Goal: Use online tool/utility: Utilize a website feature to perform a specific function

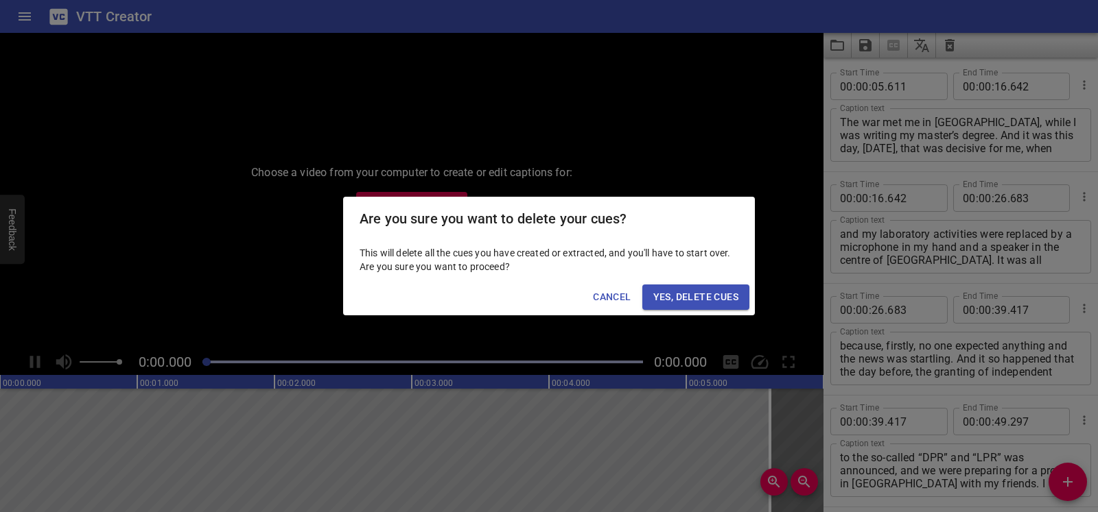
scroll to position [7025, 0]
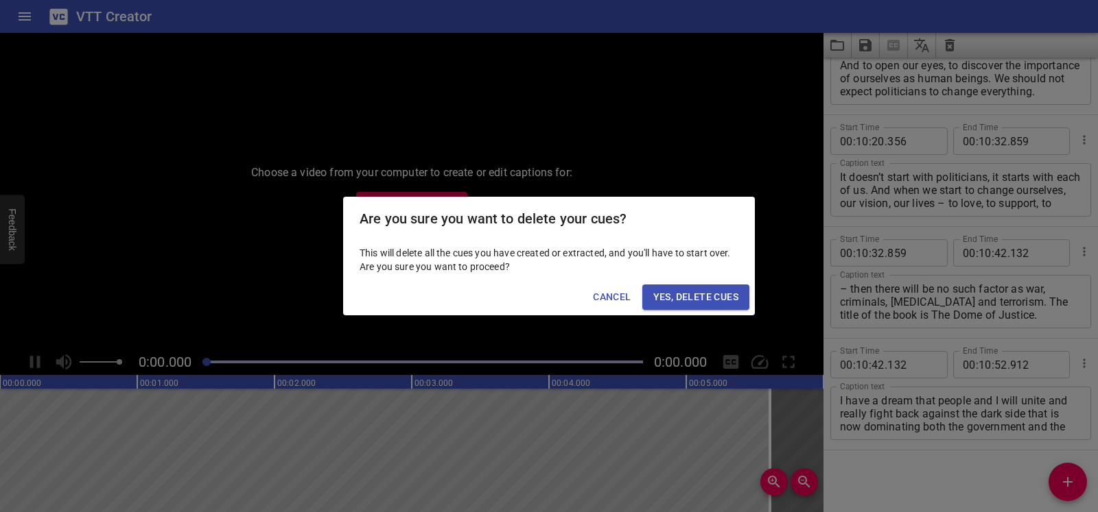
click at [694, 300] on span "Yes, Delete Cues" at bounding box center [695, 297] width 85 height 17
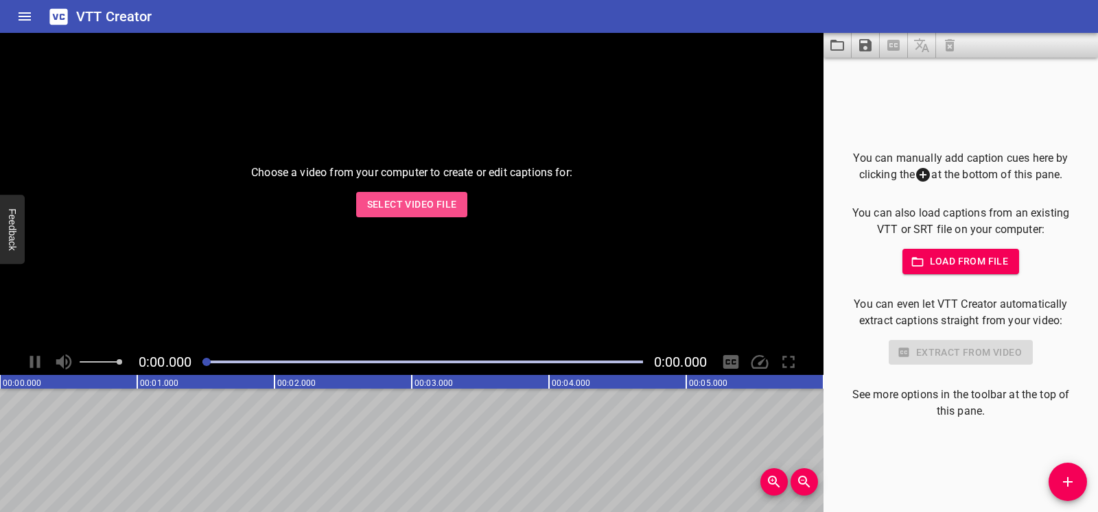
click at [447, 208] on span "Select Video File" at bounding box center [412, 204] width 90 height 17
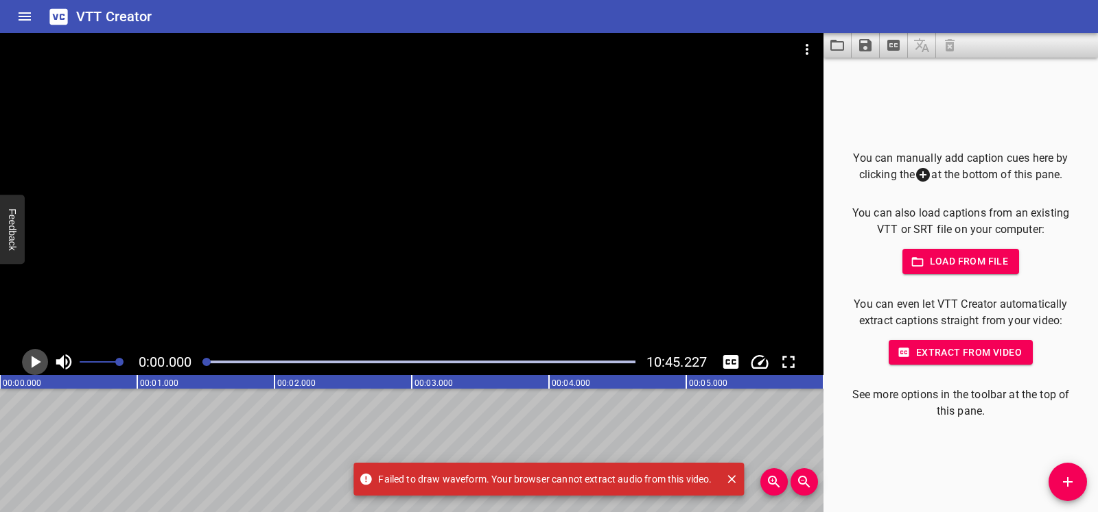
click at [36, 363] on icon "Play/Pause" at bounding box center [37, 362] width 10 height 12
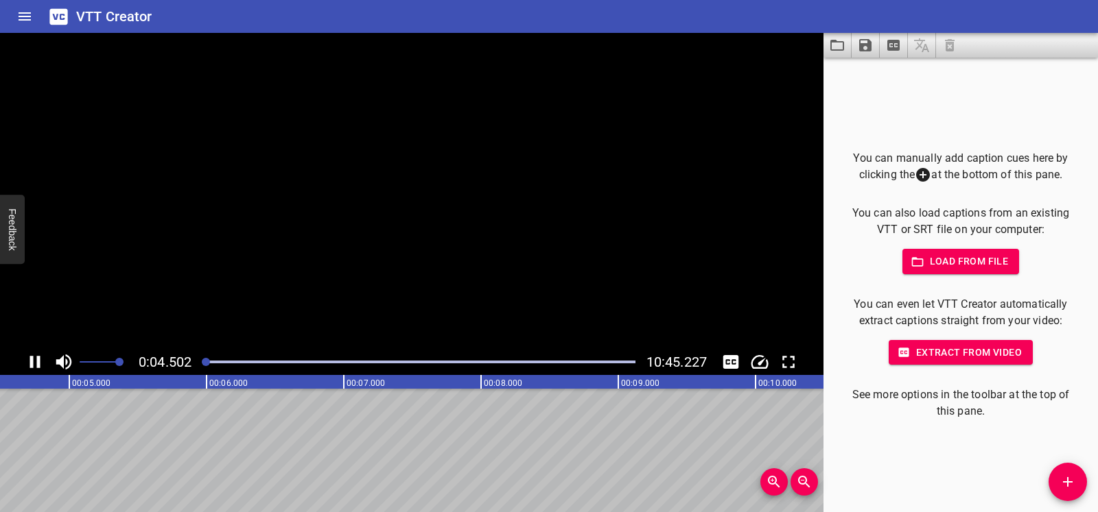
scroll to position [0, 617]
click at [36, 363] on icon "Play/Pause" at bounding box center [35, 362] width 21 height 21
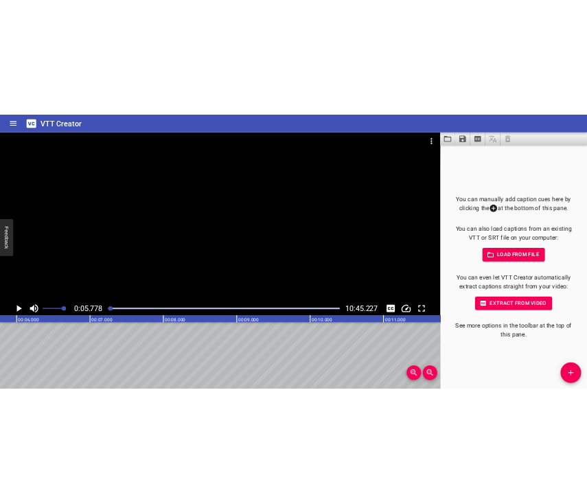
scroll to position [0, 792]
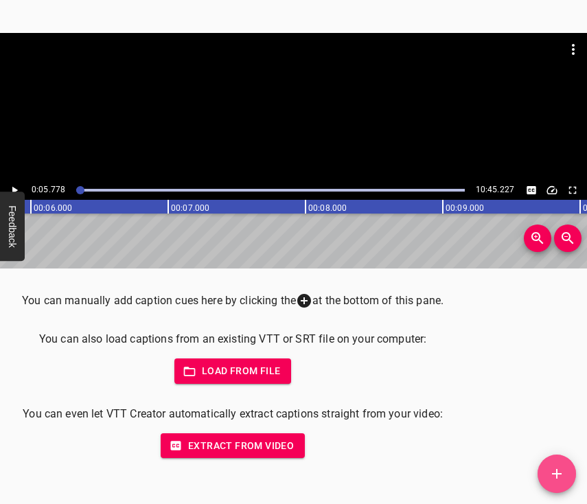
click at [557, 468] on icon "Add Cue" at bounding box center [556, 473] width 16 height 16
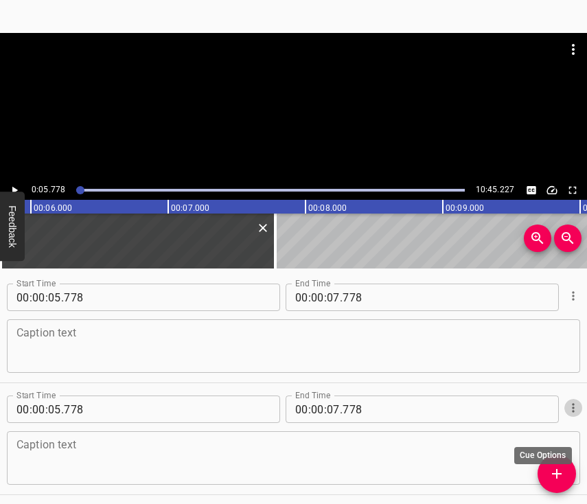
click at [566, 412] on icon "Cue Options" at bounding box center [573, 408] width 14 height 14
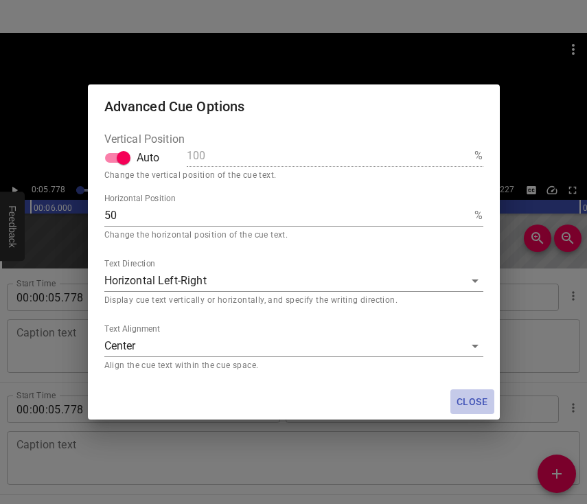
click at [482, 395] on span "Close" at bounding box center [472, 401] width 33 height 17
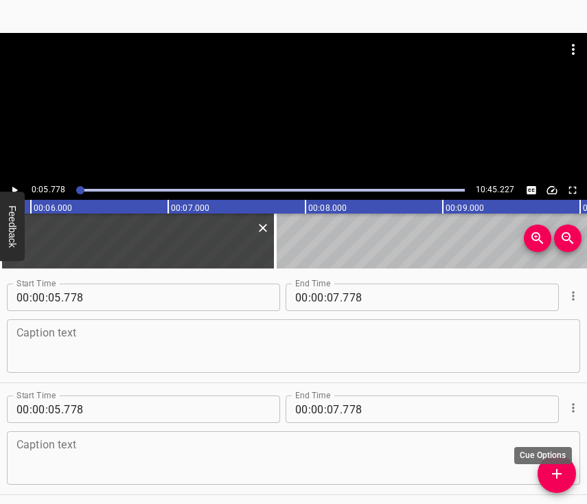
click at [571, 412] on icon "Cue Options" at bounding box center [572, 407] width 2 height 9
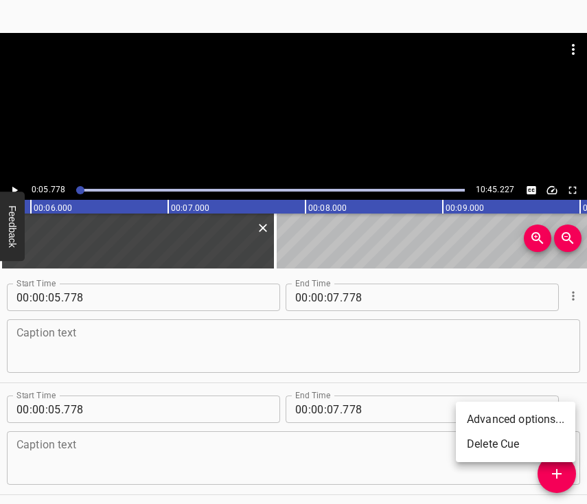
click at [508, 440] on li "Delete Cue" at bounding box center [515, 444] width 119 height 25
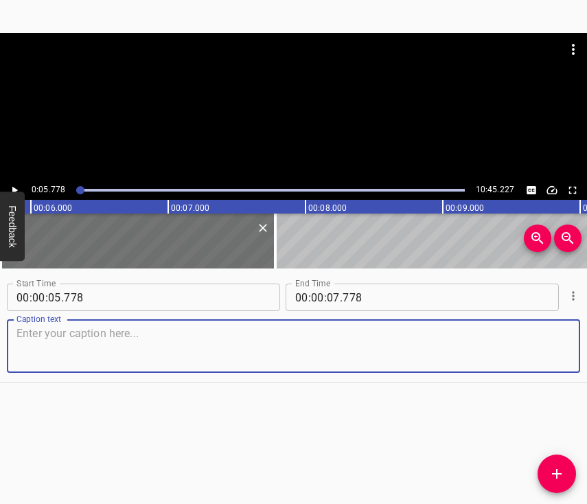
click at [217, 340] on textarea at bounding box center [293, 346] width 554 height 39
click at [80, 352] on textarea at bounding box center [293, 346] width 554 height 39
paste textarea "It wasn't the first time for us. War, bombings. We lived in [GEOGRAPHIC_DATA], …"
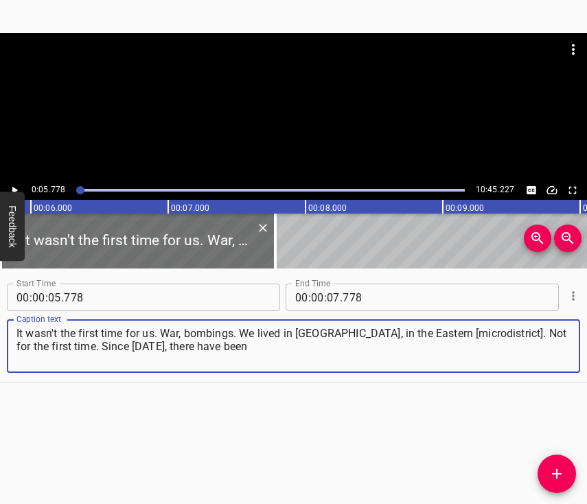
type textarea "It wasn't the first time for us. War, bombings. We lived in [GEOGRAPHIC_DATA], …"
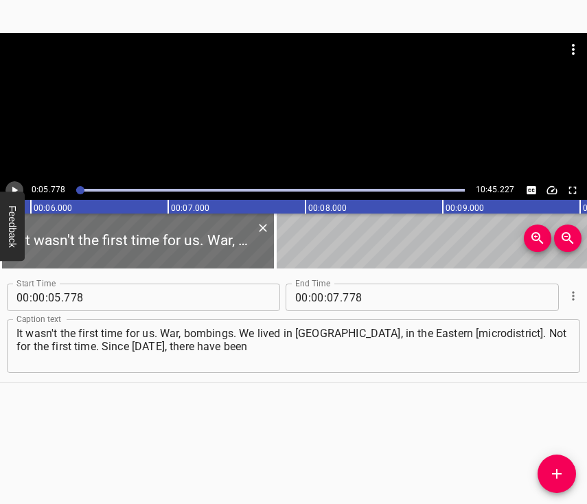
click at [21, 189] on button "Play/Pause" at bounding box center [14, 190] width 18 height 18
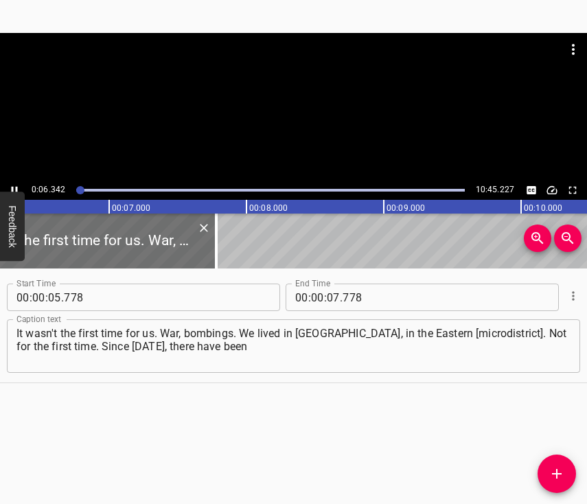
scroll to position [0, 857]
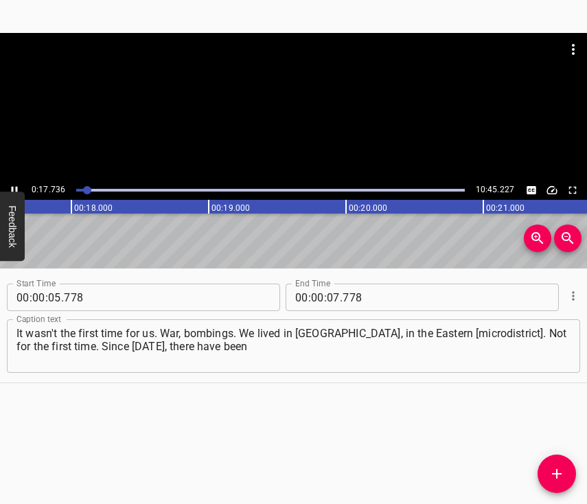
click at [17, 189] on icon "Play/Pause" at bounding box center [15, 191] width 6 height 8
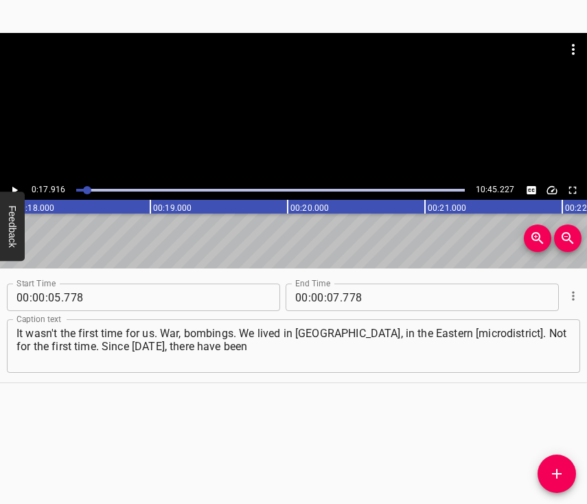
scroll to position [0, 2458]
click at [332, 302] on input "number" at bounding box center [333, 296] width 13 height 27
type input "17"
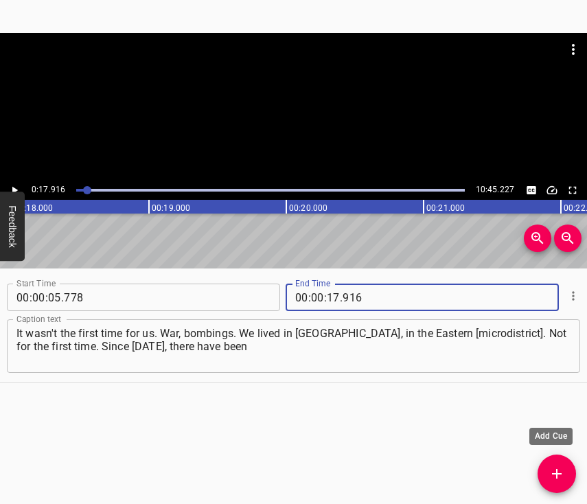
type input "916"
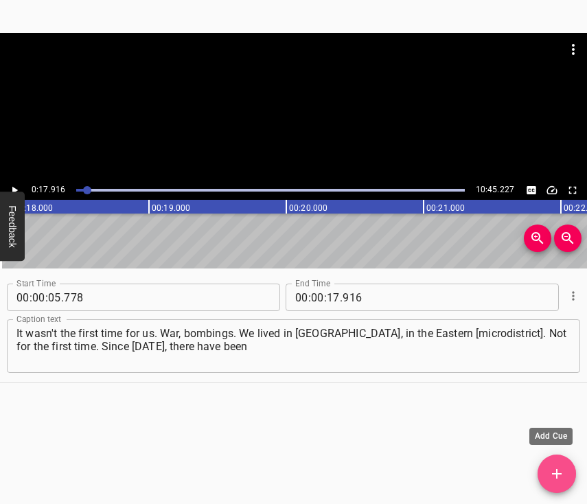
click at [565, 468] on span "Add Cue" at bounding box center [556, 473] width 38 height 16
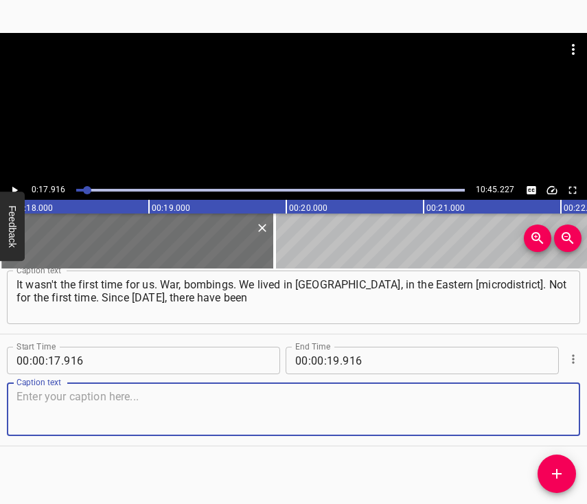
scroll to position [76, 0]
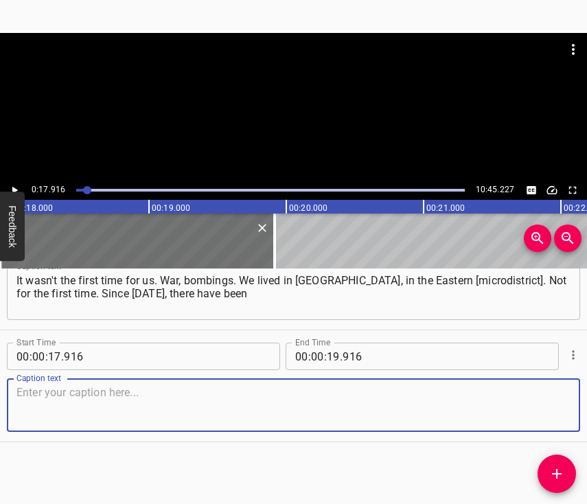
click at [545, 400] on textarea at bounding box center [293, 405] width 554 height 39
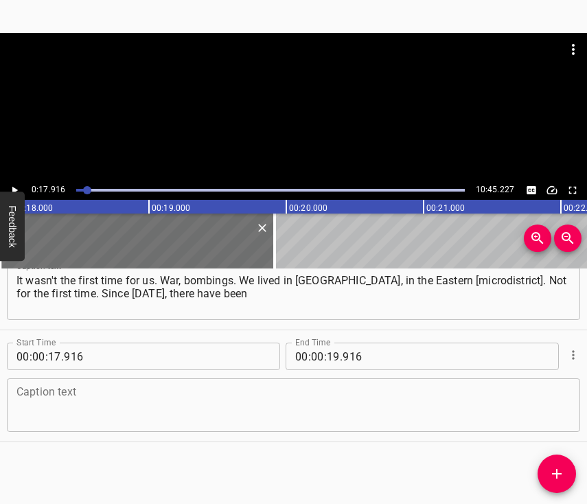
click at [29, 386] on textarea at bounding box center [293, 405] width 554 height 39
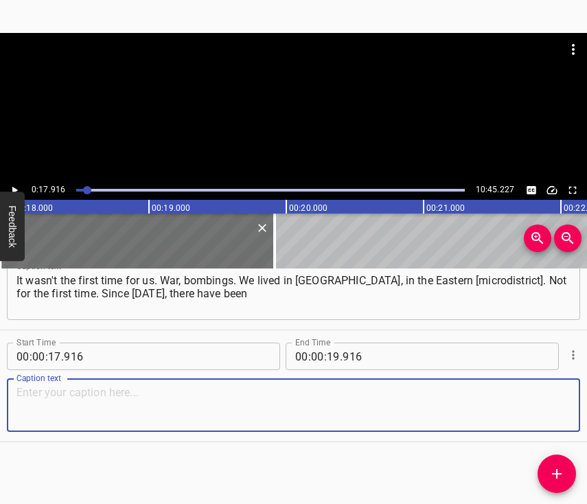
paste textarea "explosions... Somehow - it flew and flew. It was normal for us. And we also tho…"
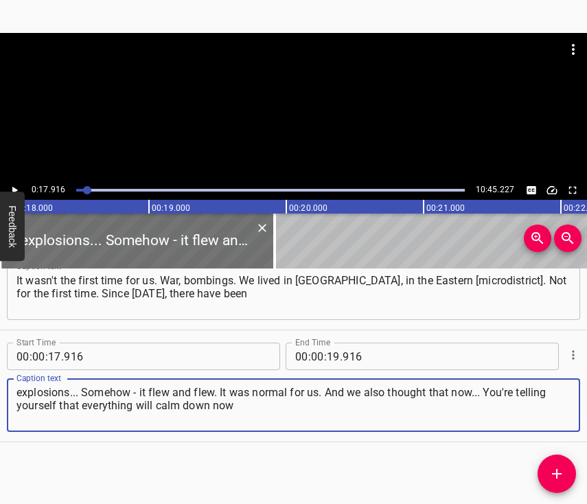
type textarea "explosions... Somehow - it flew and flew. It was normal for us. And we also tho…"
click at [20, 189] on icon "Play/Pause" at bounding box center [14, 190] width 12 height 12
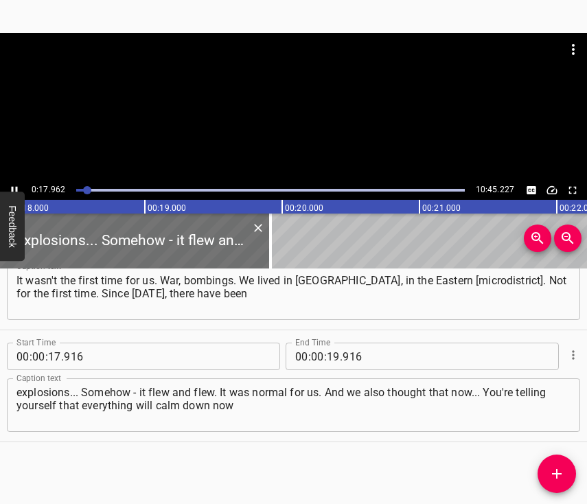
scroll to position [0, 2464]
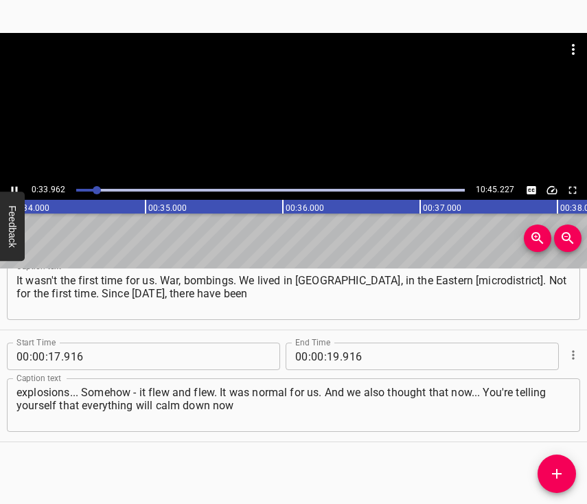
click at [16, 187] on icon "Play/Pause" at bounding box center [15, 191] width 6 height 8
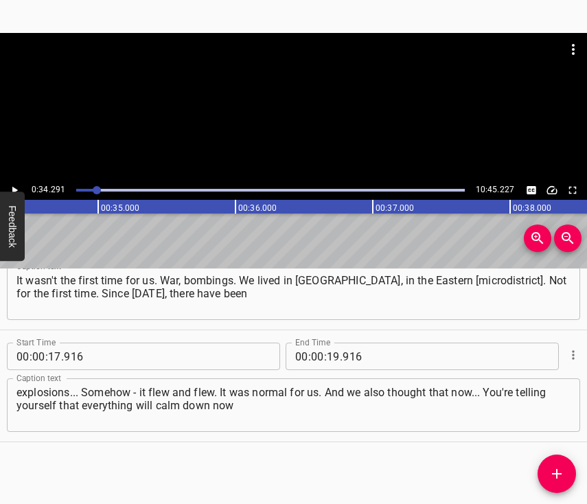
scroll to position [0, 4705]
click at [328, 342] on input "number" at bounding box center [333, 355] width 13 height 27
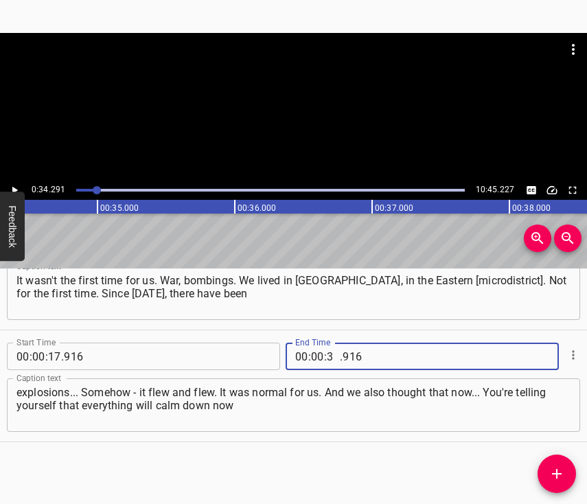
type input "34"
type input "291"
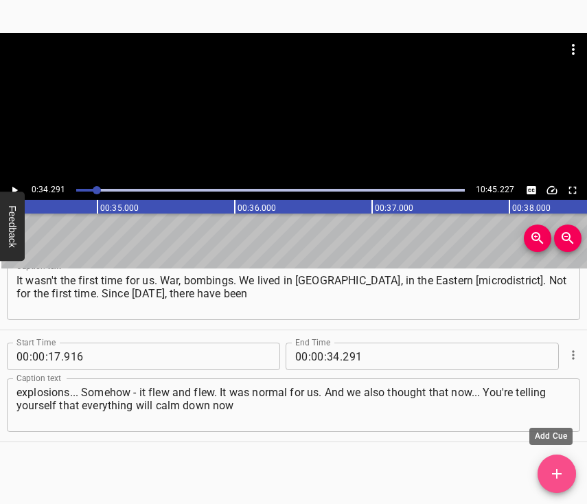
click at [558, 475] on icon "Add Cue" at bounding box center [556, 473] width 16 height 16
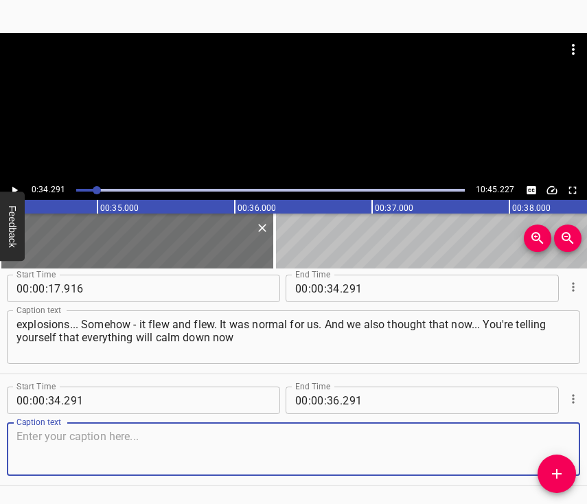
scroll to position [200, 0]
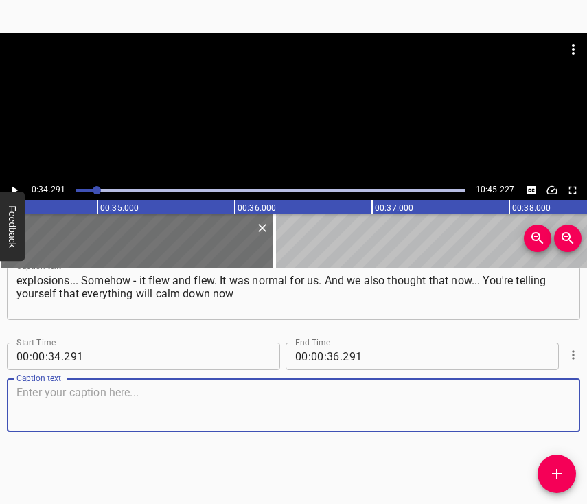
click at [545, 410] on textarea at bounding box center [293, 405] width 554 height 39
click at [68, 390] on textarea at bounding box center [293, 405] width 554 height 39
paste textarea "– in 3 or 4 days. But at the same time, you think that in 3 or 4 days it will n…"
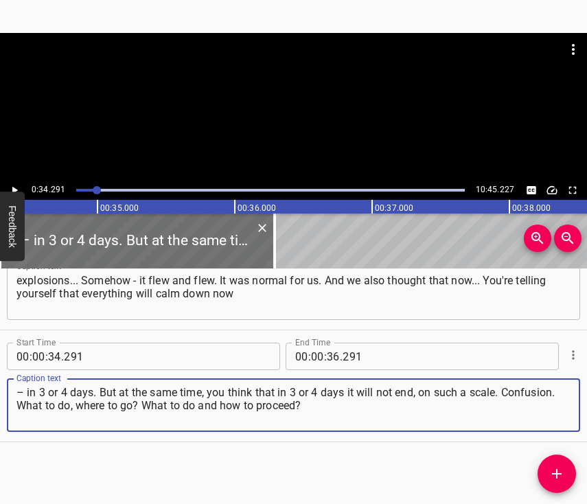
type textarea "– in 3 or 4 days. But at the same time, you think that in 3 or 4 days it will n…"
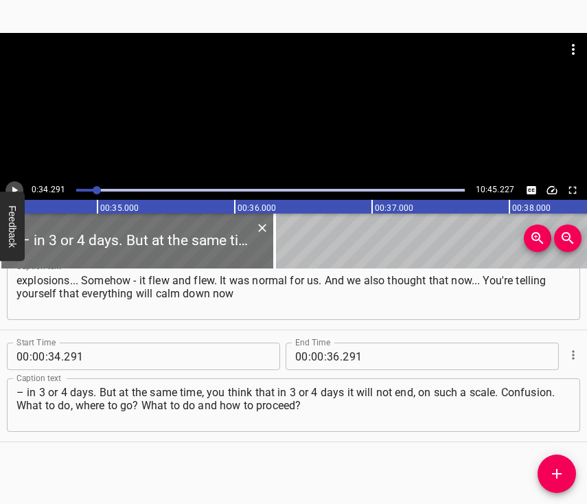
click at [12, 186] on icon "Play/Pause" at bounding box center [14, 190] width 12 height 12
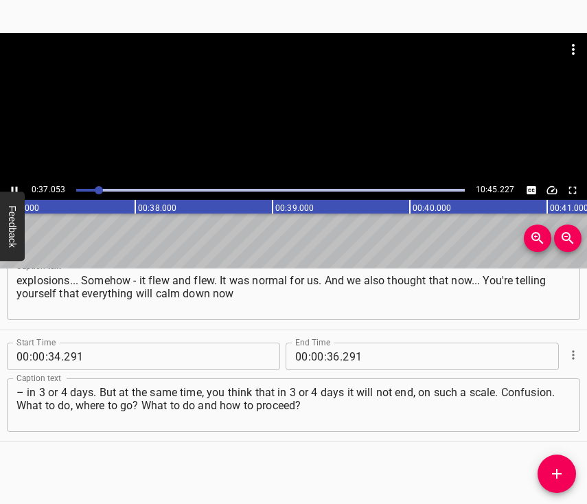
scroll to position [0, 5115]
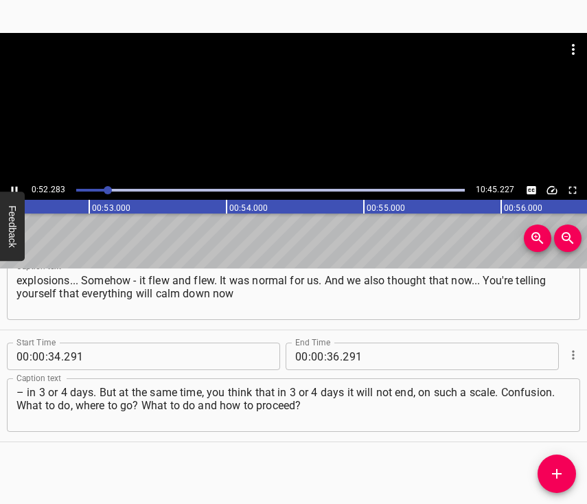
click at [14, 188] on icon "Play/Pause" at bounding box center [14, 190] width 12 height 12
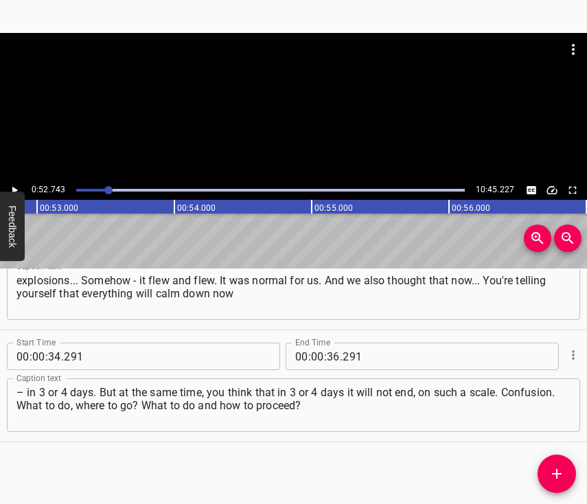
scroll to position [0, 7236]
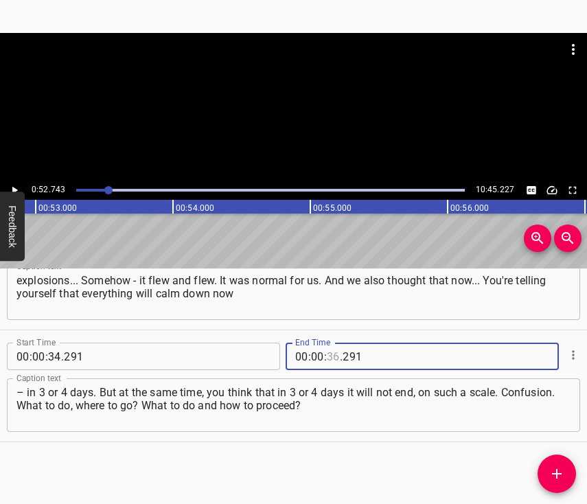
click at [329, 343] on input "number" at bounding box center [333, 355] width 13 height 27
type input "52"
type input "743"
click at [559, 473] on icon "Add Cue" at bounding box center [557, 474] width 10 height 10
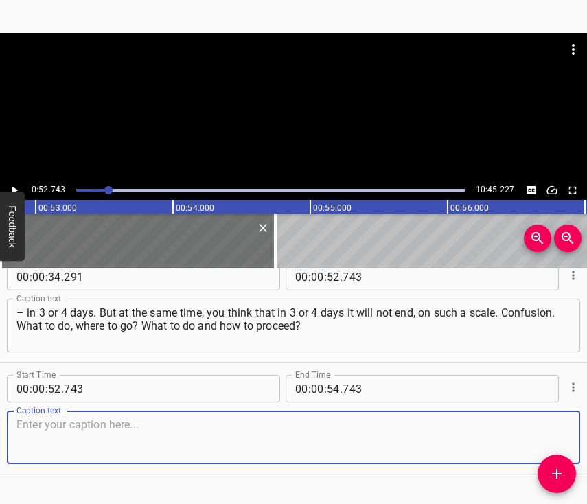
scroll to position [323, 0]
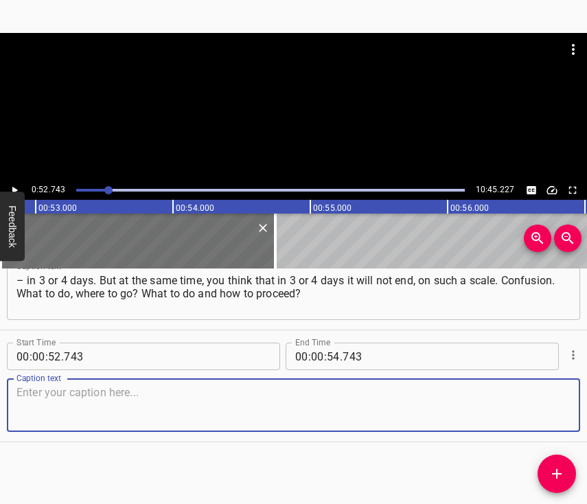
click at [546, 390] on textarea at bounding box center [293, 405] width 554 height 39
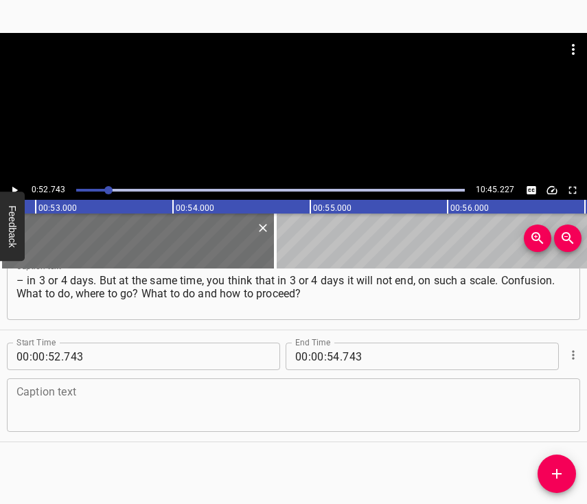
click at [43, 391] on textarea at bounding box center [293, 405] width 554 height 39
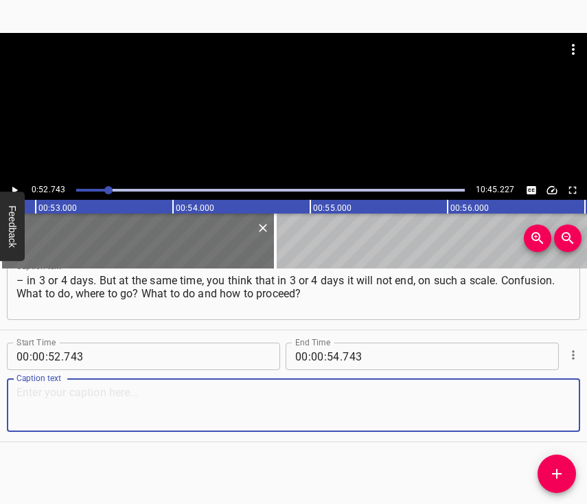
paste textarea "We were at work on the first day of the war. We saw the very first explosion th…"
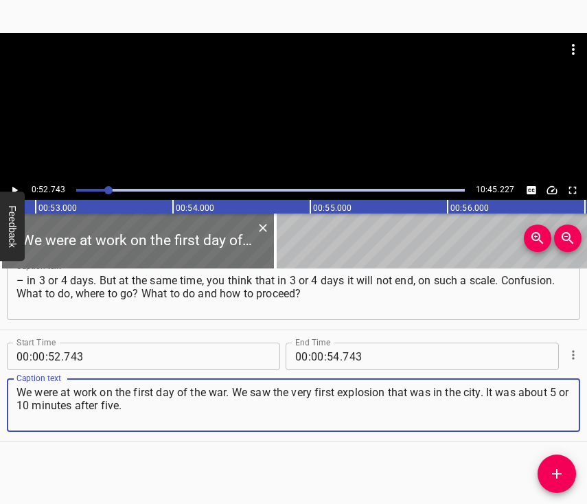
type textarea "We were at work on the first day of the war. We saw the very first explosion th…"
click at [16, 185] on icon "Play/Pause" at bounding box center [14, 190] width 12 height 12
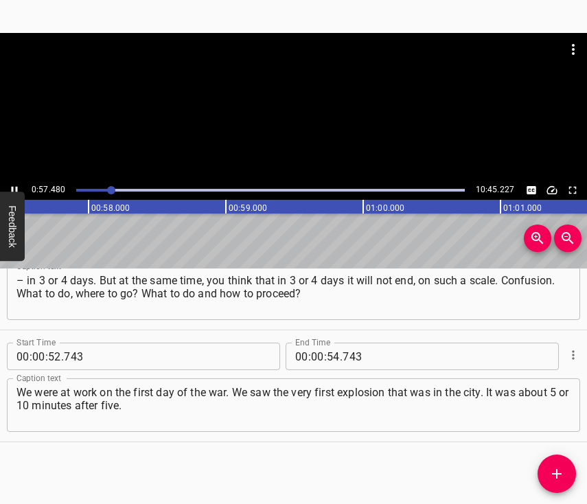
scroll to position [0, 7880]
click at [15, 187] on icon "Play/Pause" at bounding box center [14, 190] width 12 height 12
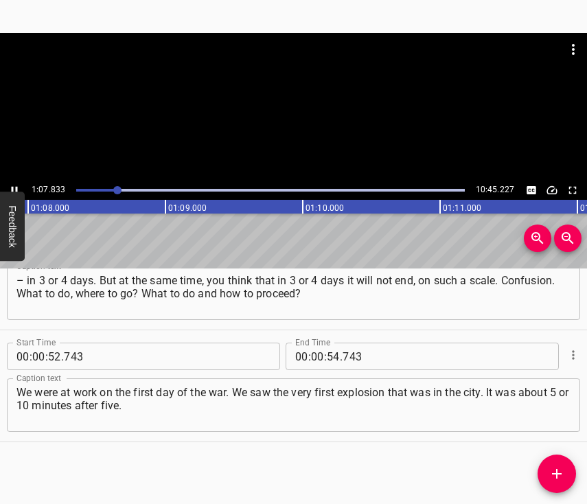
click at [15, 187] on icon "Play/Pause" at bounding box center [14, 190] width 12 height 12
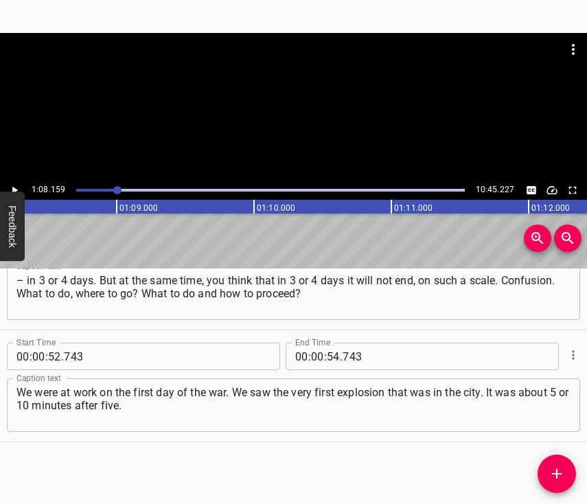
scroll to position [0, 9351]
click at [314, 347] on input "number" at bounding box center [317, 355] width 13 height 27
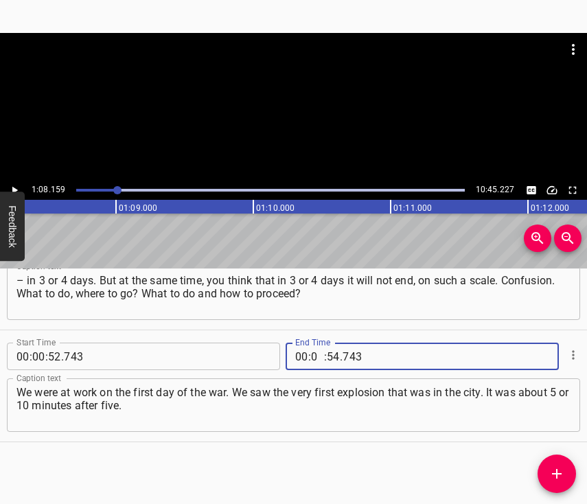
type input "01"
type input "08"
type input "159"
click at [560, 471] on icon "Add Cue" at bounding box center [556, 473] width 16 height 16
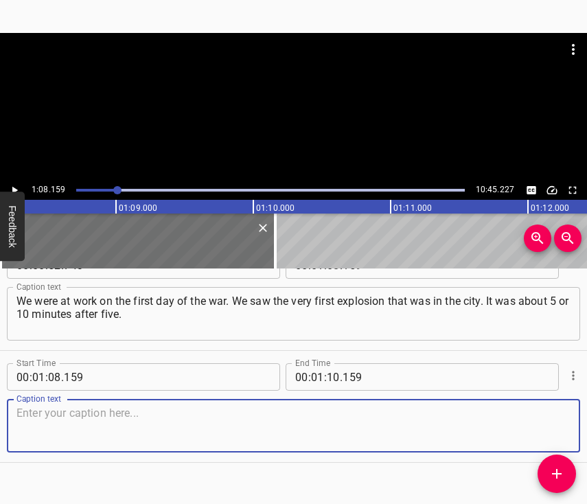
scroll to position [447, 0]
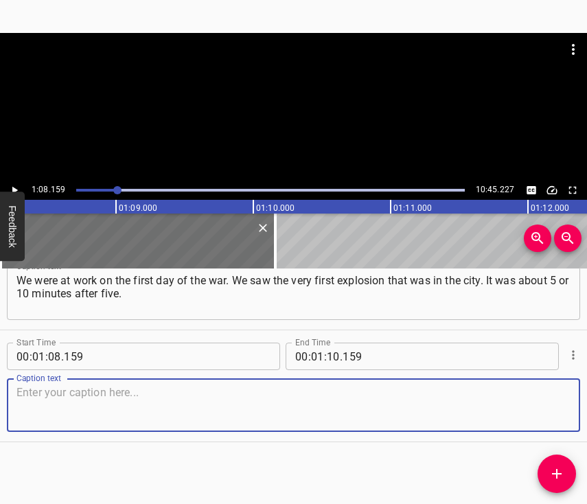
drag, startPoint x: 545, startPoint y: 410, endPoint x: 570, endPoint y: 399, distance: 27.0
click at [548, 409] on textarea at bounding box center [293, 405] width 554 height 39
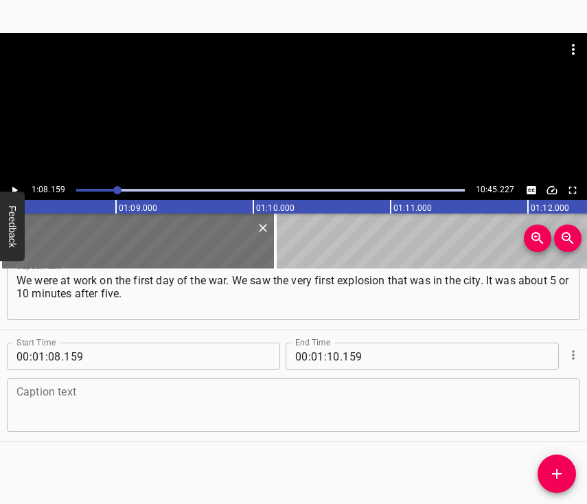
click at [57, 386] on textarea at bounding box center [293, 405] width 554 height 39
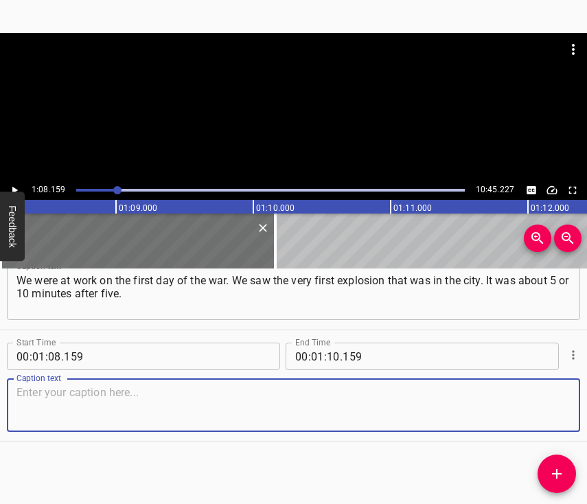
paste textarea "As I remember now: rain, such bright lighting! And something exploded somewhere…"
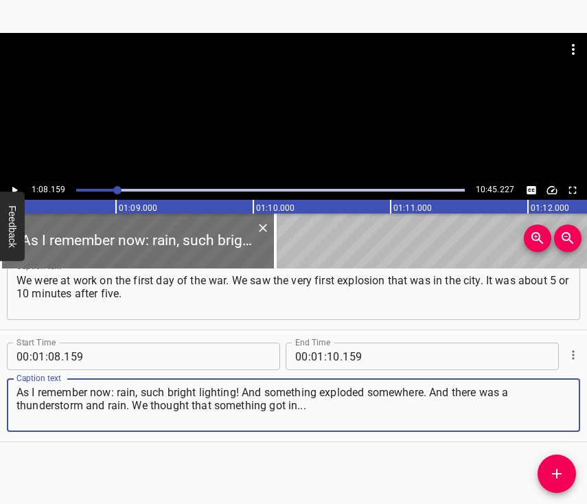
type textarea "As I remember now: rain, such bright lighting! And something exploded somewhere…"
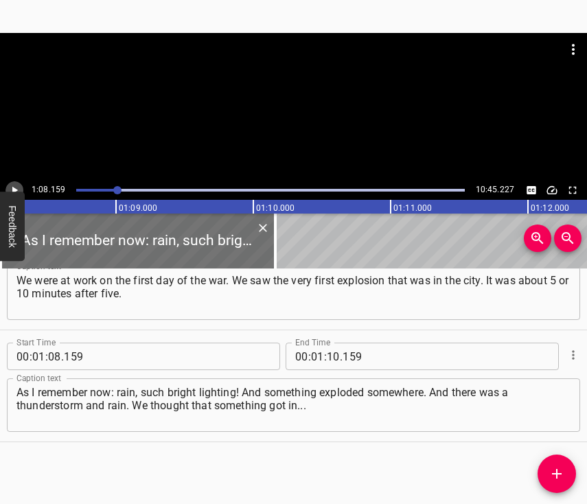
click at [15, 188] on icon "Play/Pause" at bounding box center [14, 190] width 12 height 12
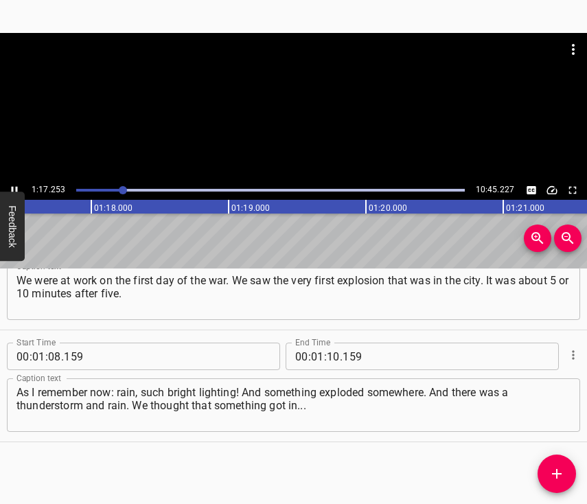
click at [19, 187] on icon "Play/Pause" at bounding box center [14, 190] width 12 height 12
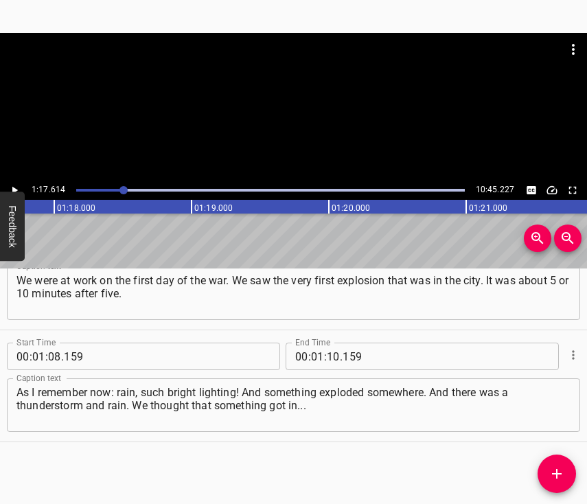
scroll to position [0, 10649]
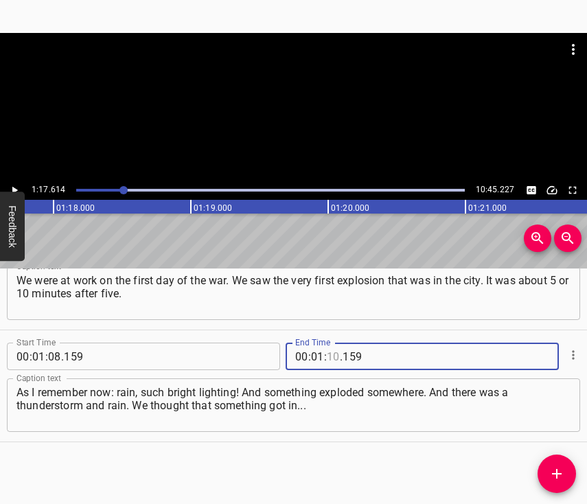
click at [327, 343] on input "number" at bounding box center [333, 355] width 13 height 27
type input "17"
type input "614"
click at [557, 469] on icon "Add Cue" at bounding box center [557, 474] width 10 height 10
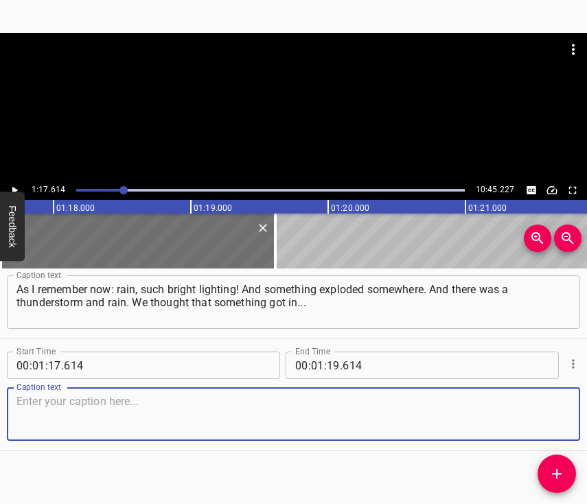
scroll to position [570, 0]
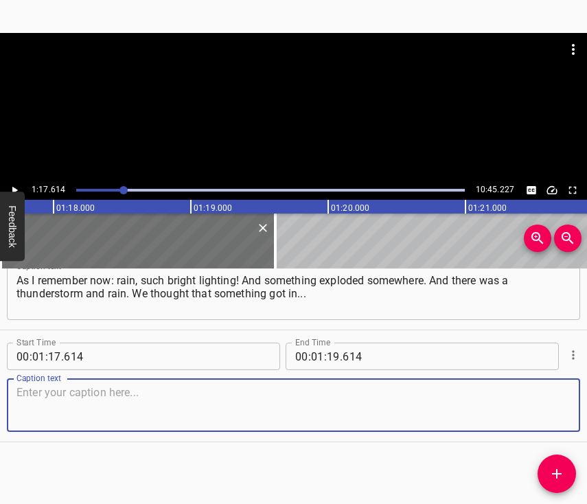
drag, startPoint x: 541, startPoint y: 408, endPoint x: 580, endPoint y: 395, distance: 41.7
click at [548, 406] on textarea at bounding box center [293, 405] width 554 height 39
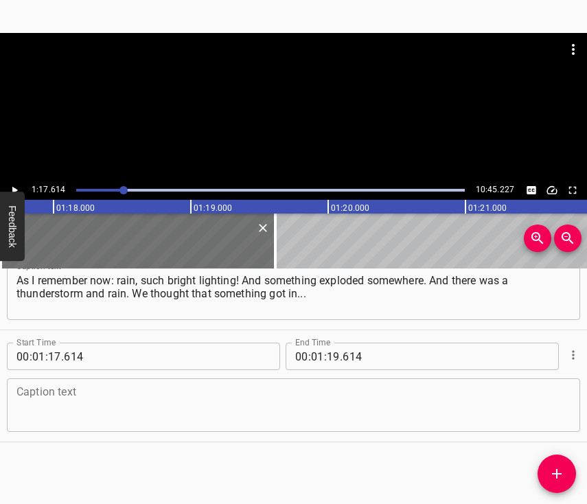
click at [37, 394] on textarea at bounding box center [293, 405] width 554 height 39
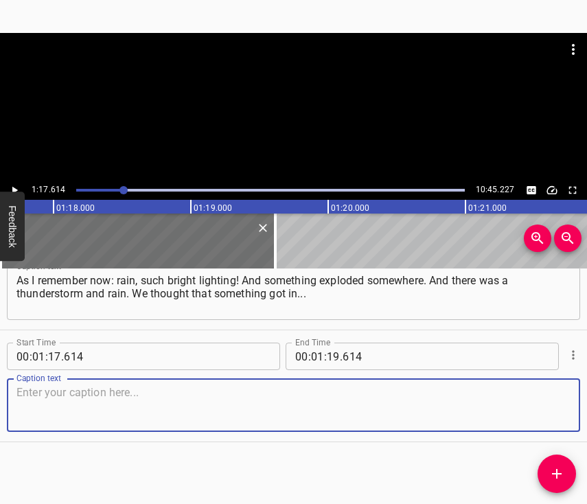
paste textarea "It happens that it gets into the wires, some effect. And when we went with my p…"
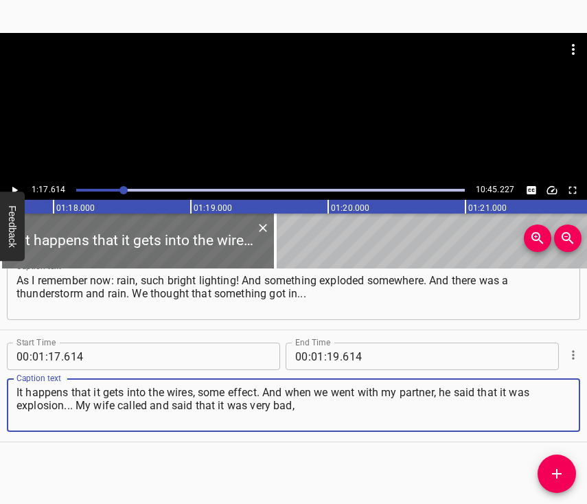
type textarea "It happens that it gets into the wires, some effect. And when we went with my p…"
click at [15, 186] on icon "Play/Pause" at bounding box center [14, 190] width 12 height 12
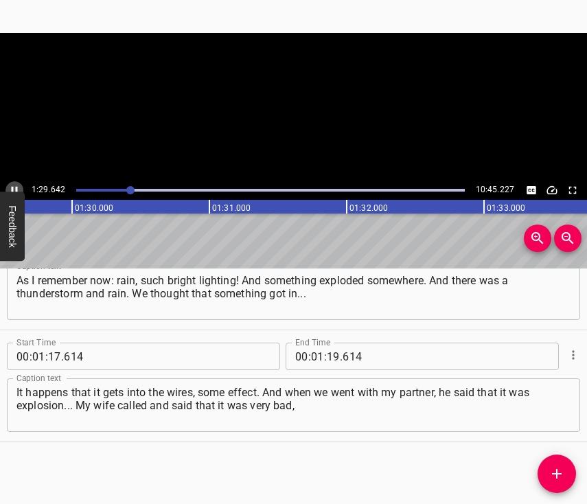
click at [15, 186] on icon "Play/Pause" at bounding box center [14, 190] width 12 height 12
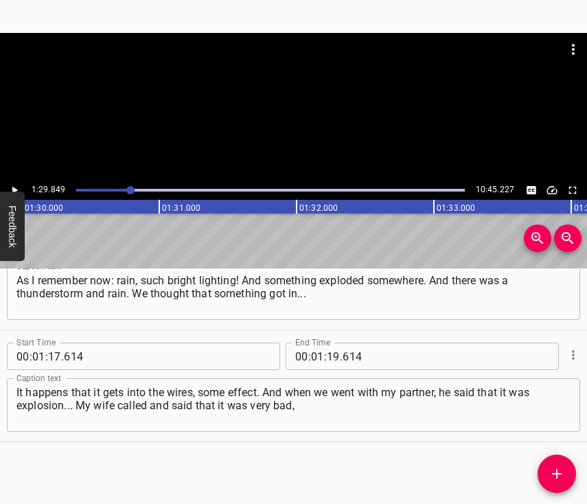
scroll to position [0, 12328]
click at [10, 188] on icon "Play/Pause" at bounding box center [14, 190] width 12 height 12
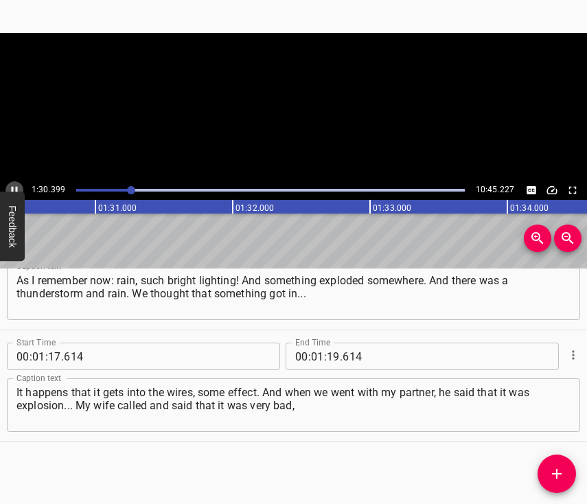
click at [10, 188] on icon "Play/Pause" at bounding box center [14, 190] width 12 height 12
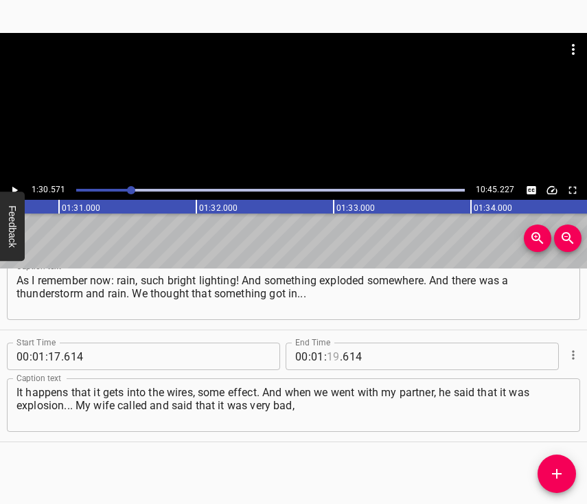
click at [329, 342] on input "number" at bounding box center [333, 355] width 13 height 27
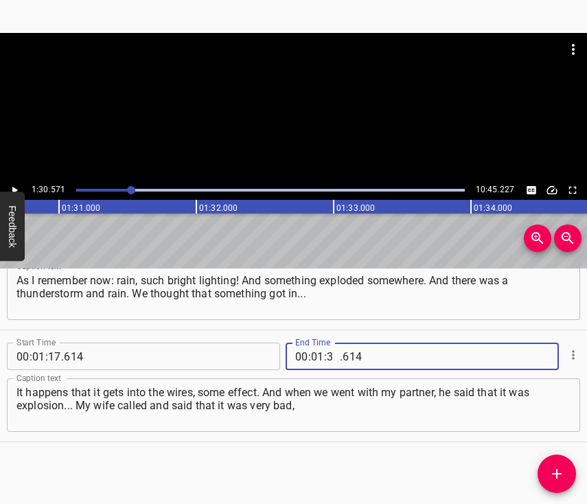
type input "30"
type input "571"
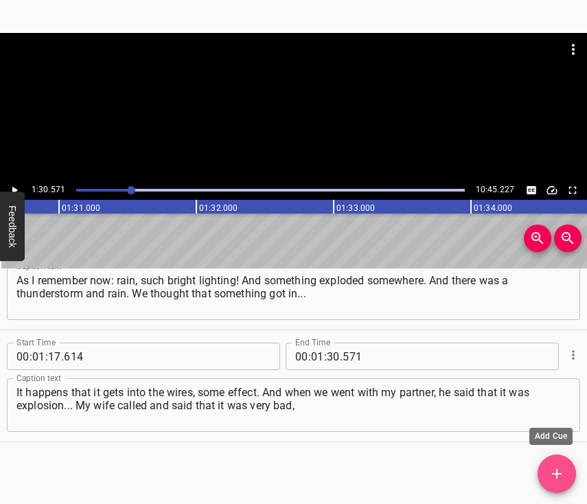
click at [548, 466] on icon "Add Cue" at bounding box center [556, 473] width 16 height 16
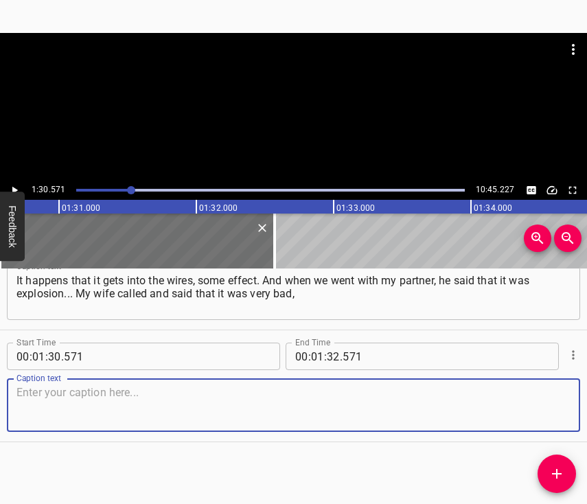
scroll to position [694, 0]
drag, startPoint x: 554, startPoint y: 403, endPoint x: 581, endPoint y: 388, distance: 31.0
click at [554, 401] on textarea at bounding box center [293, 405] width 554 height 39
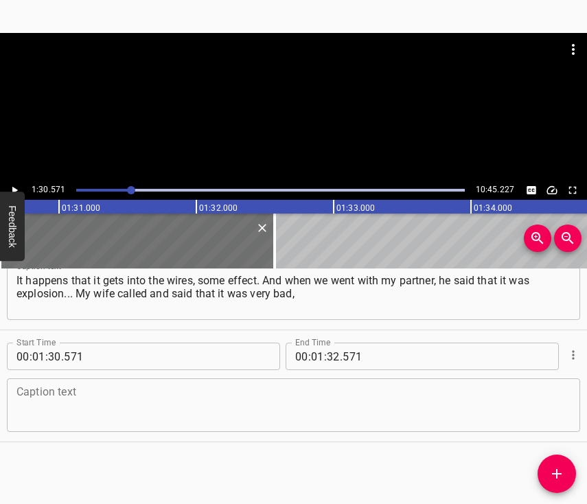
click at [94, 389] on textarea at bounding box center [293, 405] width 554 height 39
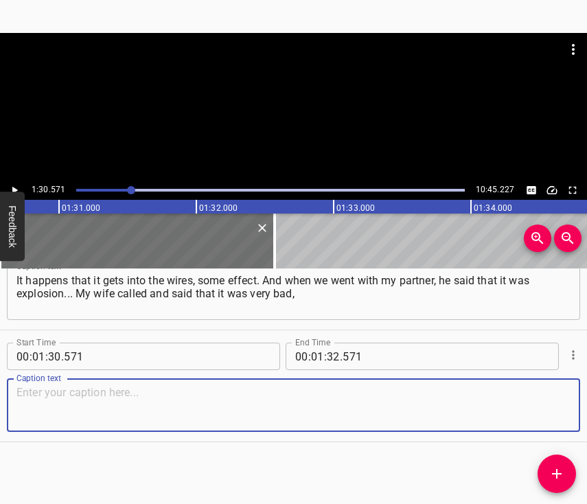
paste textarea "and it wasn't a thunderstorm. There was a confusion. We understand that this is…"
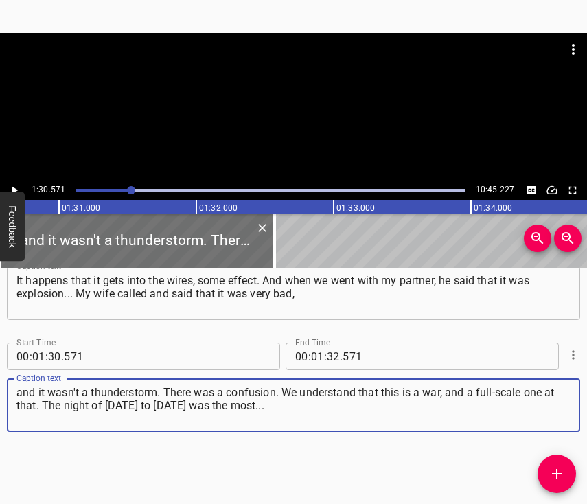
type textarea "and it wasn't a thunderstorm. There was a confusion. We understand that this is…"
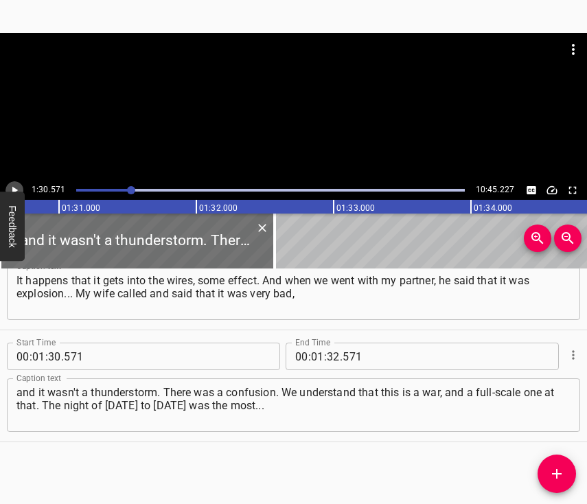
click at [17, 188] on icon "Play/Pause" at bounding box center [14, 190] width 12 height 12
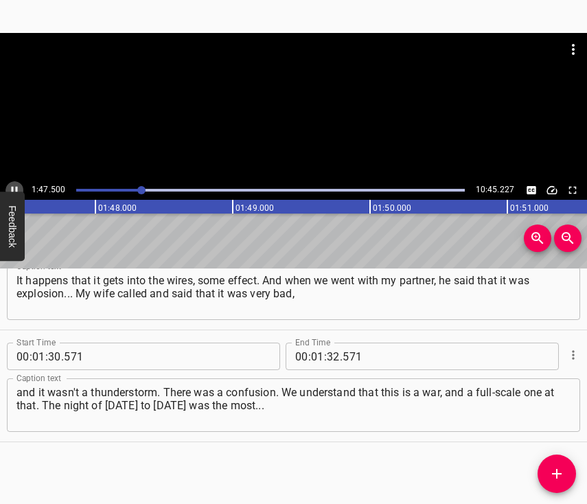
click at [14, 184] on icon "Play/Pause" at bounding box center [14, 190] width 12 height 12
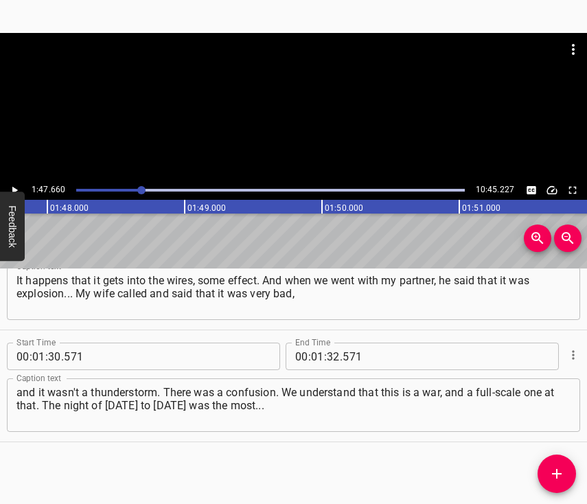
scroll to position [0, 14772]
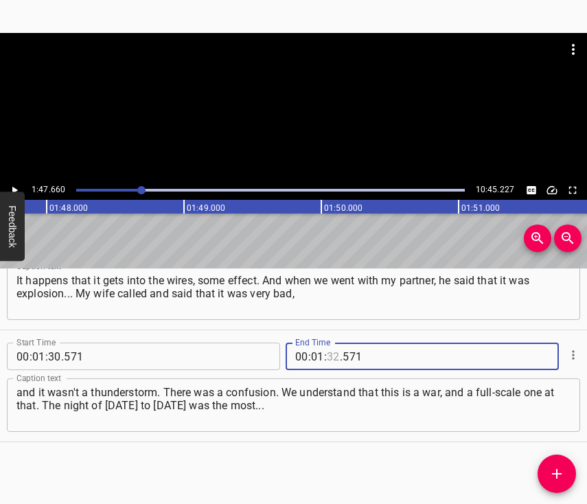
click at [332, 342] on input "number" at bounding box center [333, 355] width 13 height 27
type input "47"
type input "660"
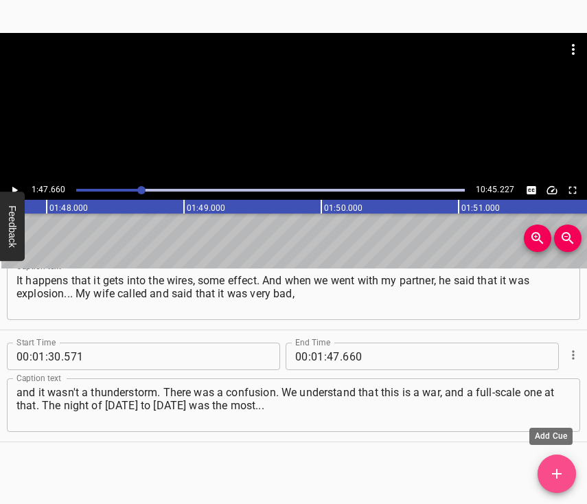
click at [555, 469] on icon "Add Cue" at bounding box center [556, 473] width 16 height 16
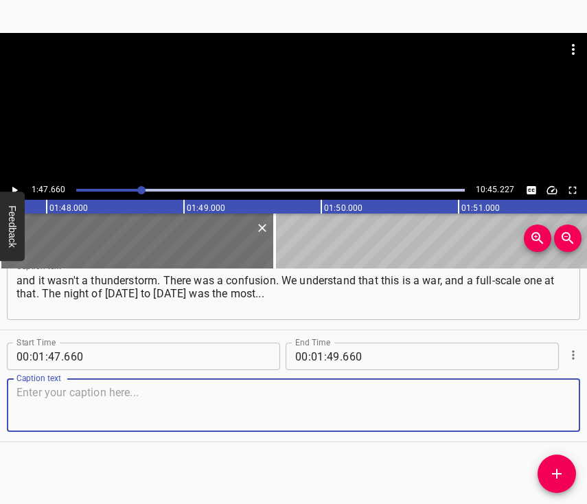
scroll to position [817, 0]
click at [549, 407] on textarea at bounding box center [293, 405] width 554 height 39
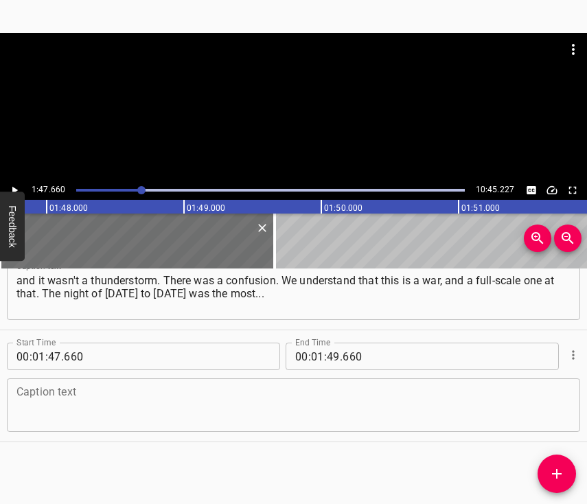
click at [410, 397] on textarea at bounding box center [293, 405] width 554 height 39
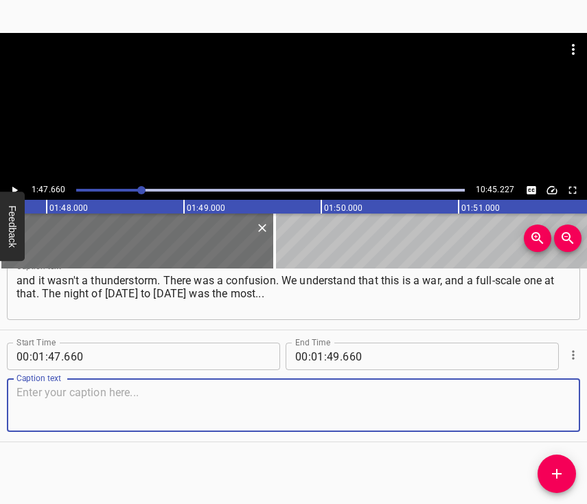
paste textarea "At that moment it seemed to me that it was the toughest. I knew we had to leave…"
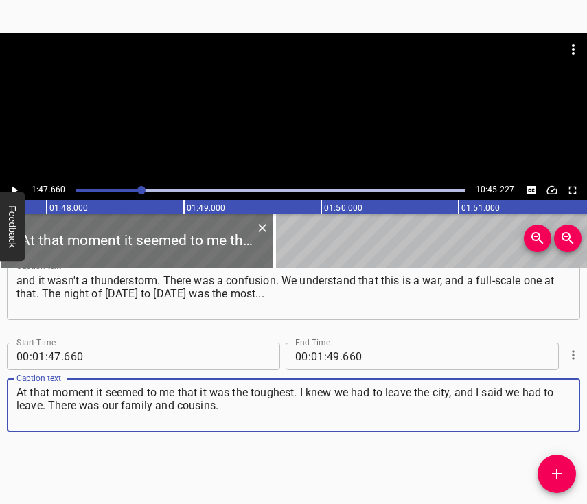
type textarea "At that moment it seemed to me that it was the toughest. I knew we had to leave…"
click at [16, 187] on icon "Play/Pause" at bounding box center [14, 190] width 12 height 12
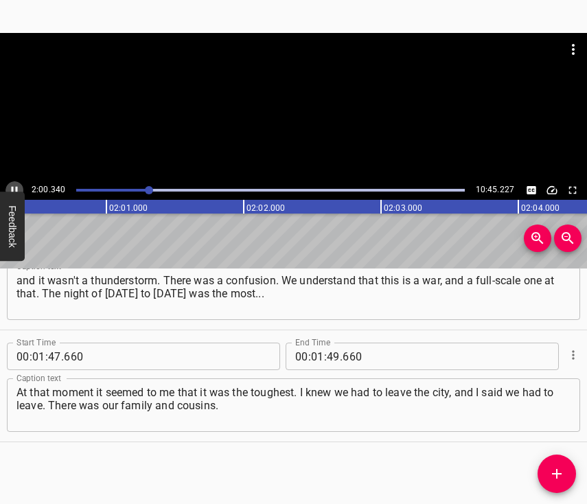
click at [16, 187] on icon "Play/Pause" at bounding box center [15, 191] width 6 height 8
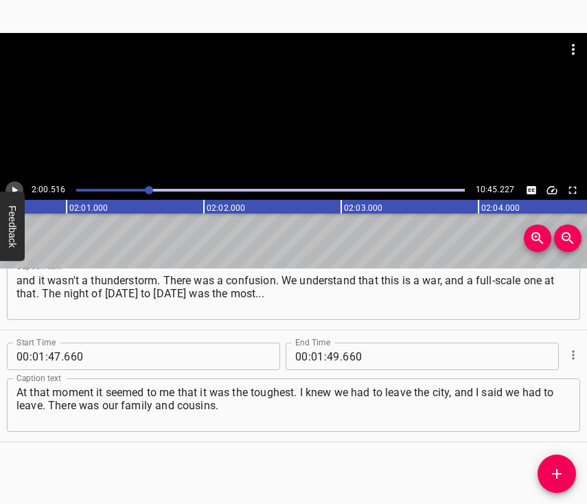
click at [16, 186] on icon "Play/Pause" at bounding box center [14, 190] width 12 height 12
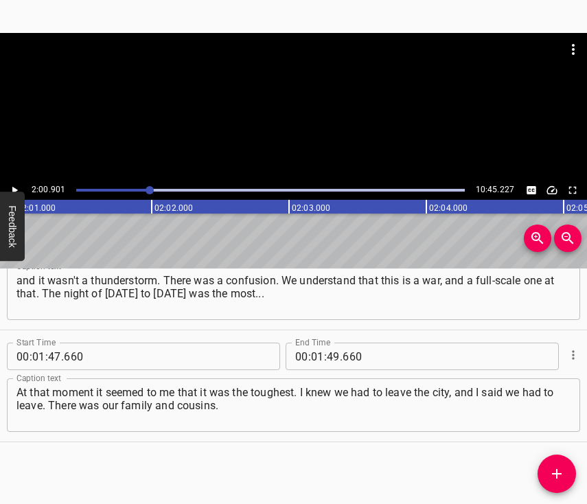
scroll to position [0, 16589]
click at [314, 342] on input "number" at bounding box center [317, 355] width 13 height 27
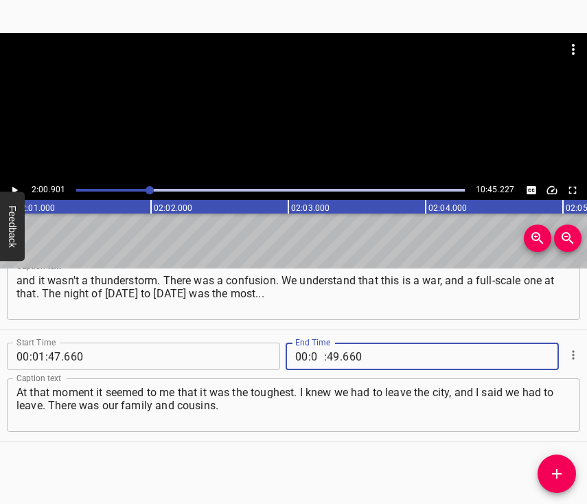
type input "02"
type input "00"
type input "901"
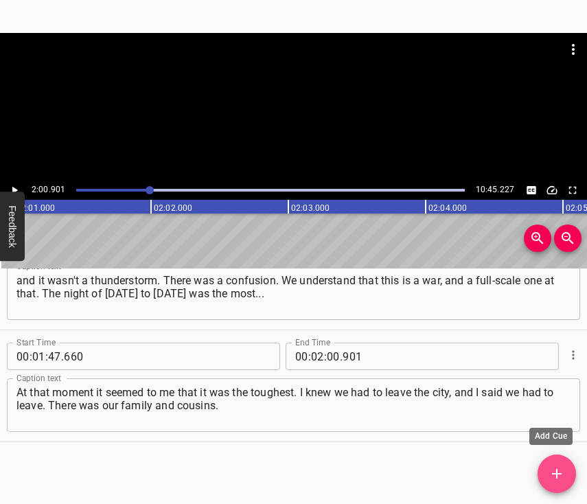
click at [563, 462] on button "Add Cue" at bounding box center [556, 473] width 38 height 38
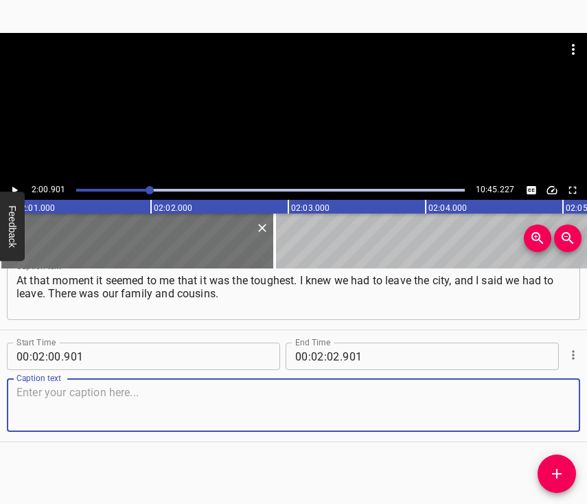
scroll to position [941, 0]
click at [538, 386] on textarea at bounding box center [293, 405] width 554 height 39
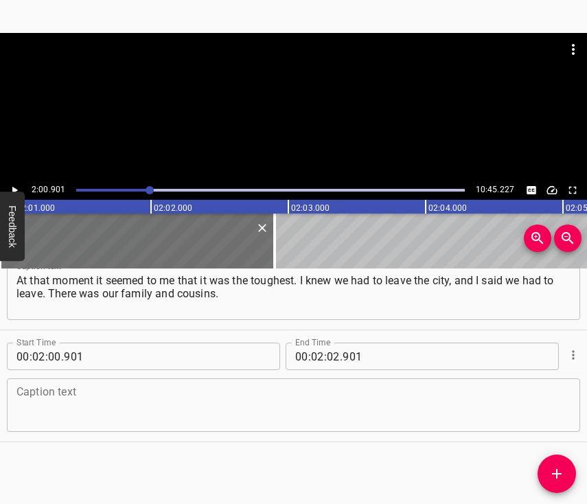
click at [165, 413] on textarea at bounding box center [293, 405] width 554 height 39
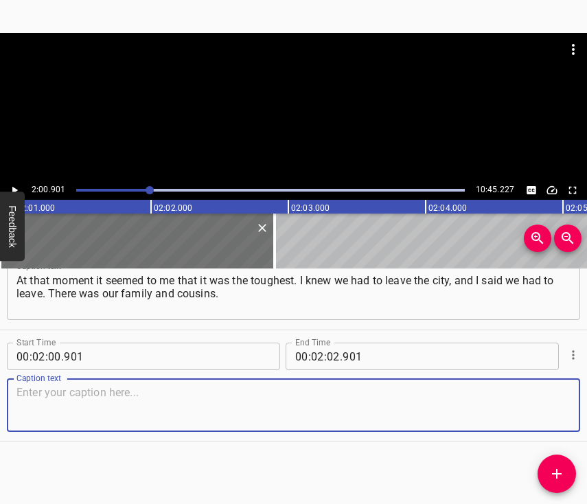
paste textarea "They got together, too. We lived another 8 days. And they didn't want [to move …"
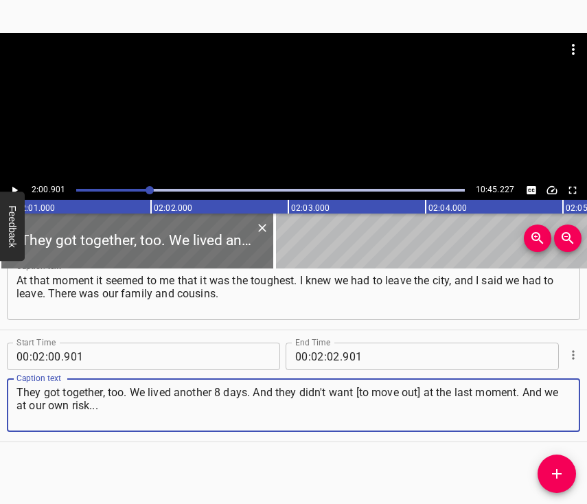
type textarea "They got together, too. We lived another 8 days. And they didn't want [to move …"
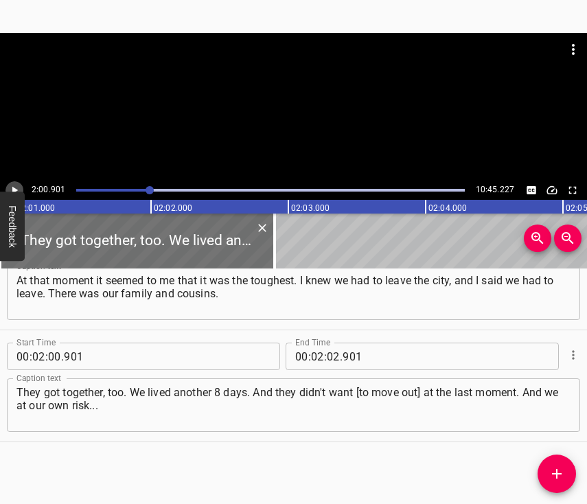
click at [12, 187] on icon "Play/Pause" at bounding box center [14, 190] width 12 height 12
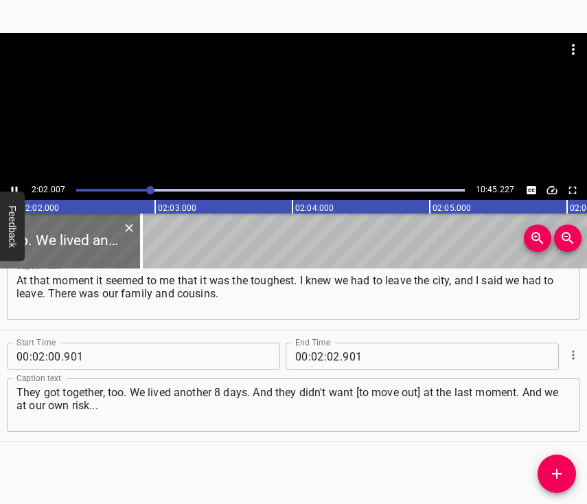
scroll to position [0, 16735]
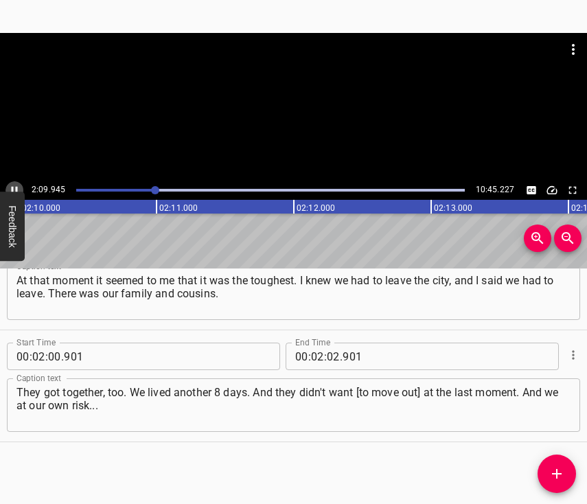
click at [12, 185] on icon "Play/Pause" at bounding box center [14, 190] width 12 height 12
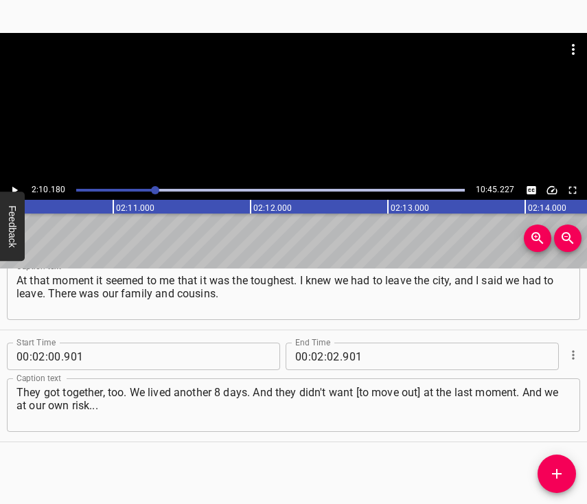
scroll to position [0, 17862]
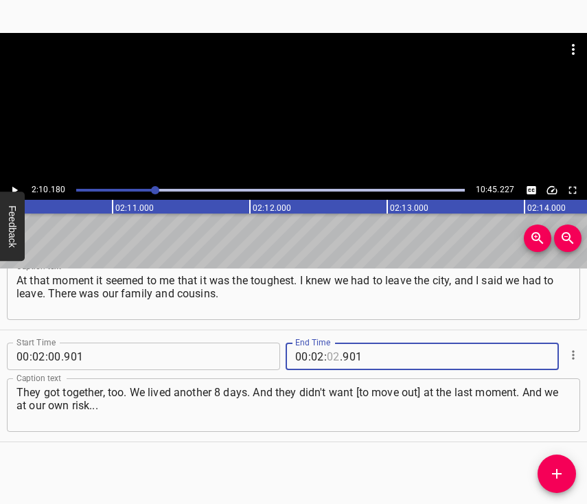
click at [329, 349] on input "number" at bounding box center [333, 355] width 13 height 27
type input "10"
type input "180"
click at [550, 473] on icon "Add Cue" at bounding box center [556, 473] width 16 height 16
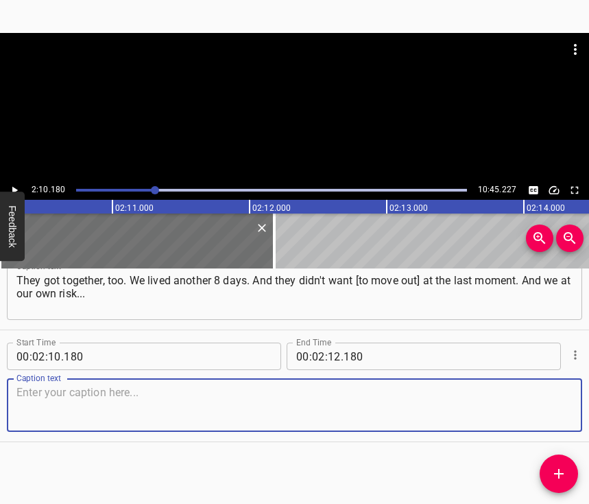
scroll to position [1064, 0]
click at [547, 405] on textarea at bounding box center [294, 405] width 556 height 39
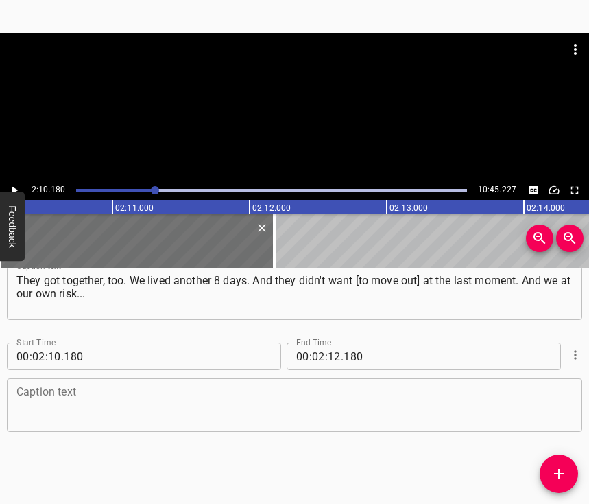
click at [104, 386] on textarea at bounding box center [294, 405] width 556 height 39
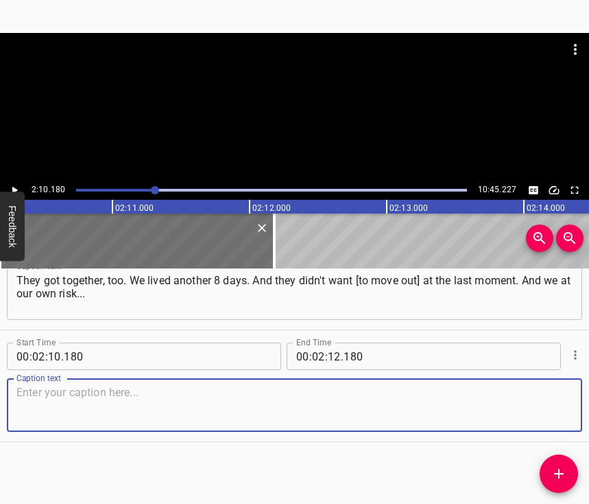
paste textarea "I realized that either we stay here – and we are hit, we die, or we go - and we…"
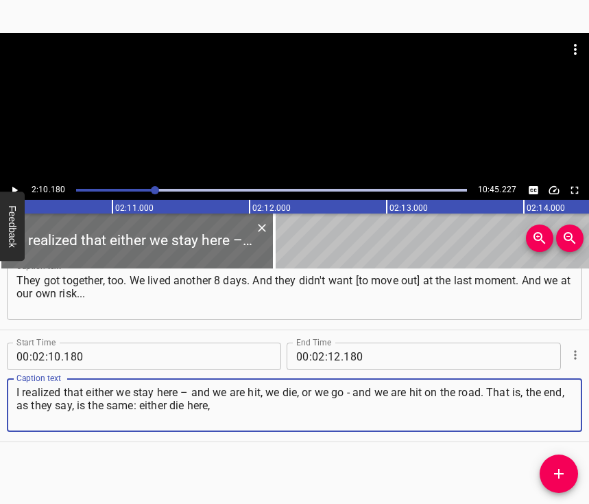
type textarea "I realized that either we stay here – and we are hit, we die, or we go - and we…"
click at [15, 185] on icon "Play/Pause" at bounding box center [14, 190] width 12 height 12
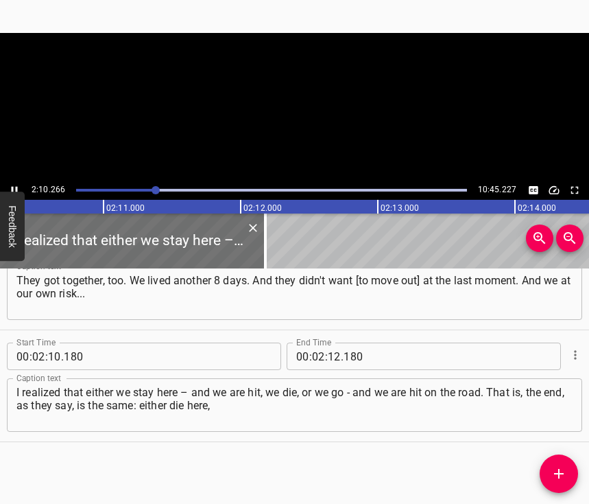
scroll to position [0, 17872]
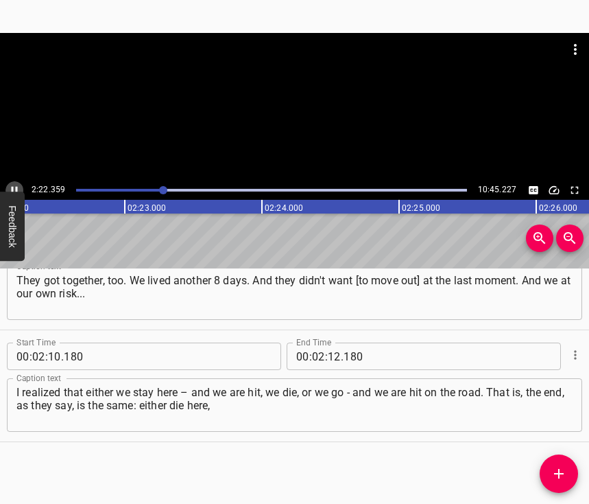
click at [15, 186] on icon "Play/Pause" at bounding box center [14, 190] width 12 height 12
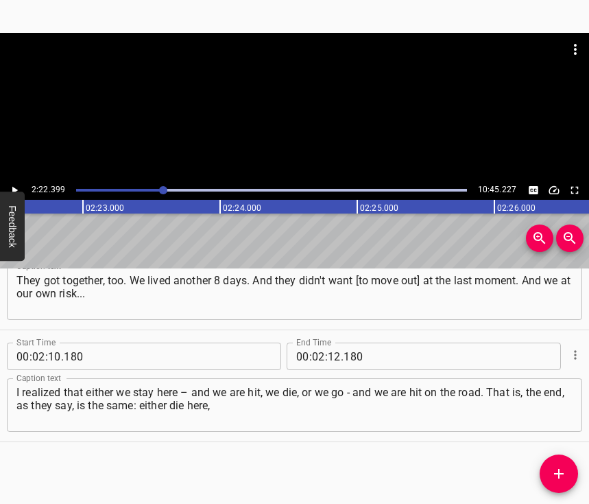
click at [15, 186] on icon "Play/Pause" at bounding box center [14, 190] width 12 height 12
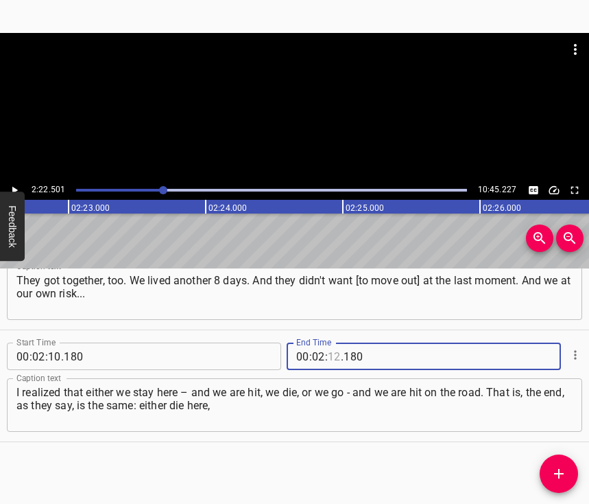
click at [328, 342] on input "number" at bounding box center [334, 355] width 13 height 27
type input "22"
type input "501"
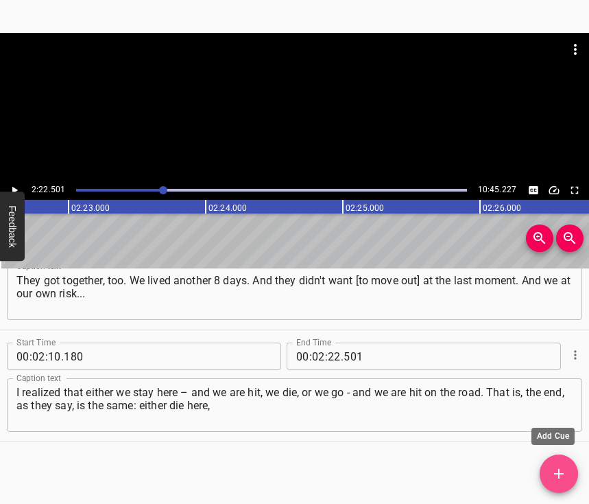
click at [554, 468] on icon "Add Cue" at bounding box center [559, 473] width 16 height 16
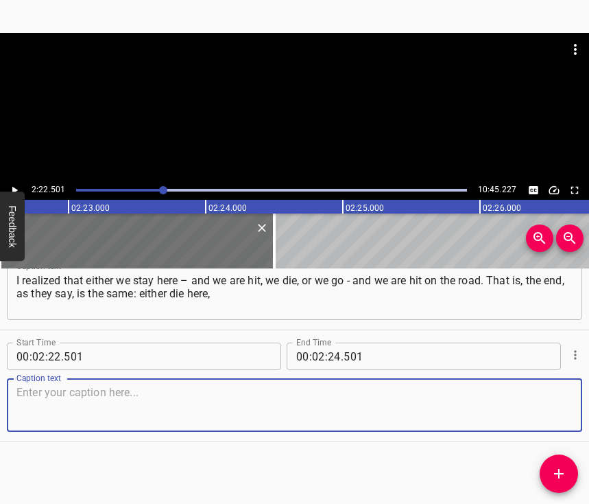
scroll to position [1188, 0]
drag, startPoint x: 535, startPoint y: 416, endPoint x: 554, endPoint y: 405, distance: 21.5
click at [536, 416] on textarea at bounding box center [294, 405] width 556 height 39
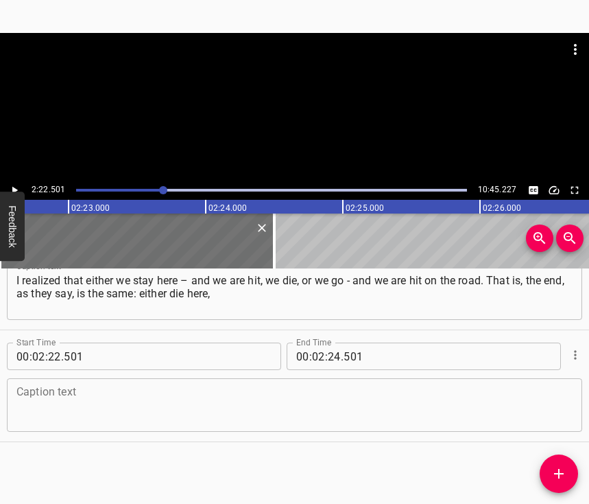
click at [49, 388] on textarea at bounding box center [294, 405] width 556 height 39
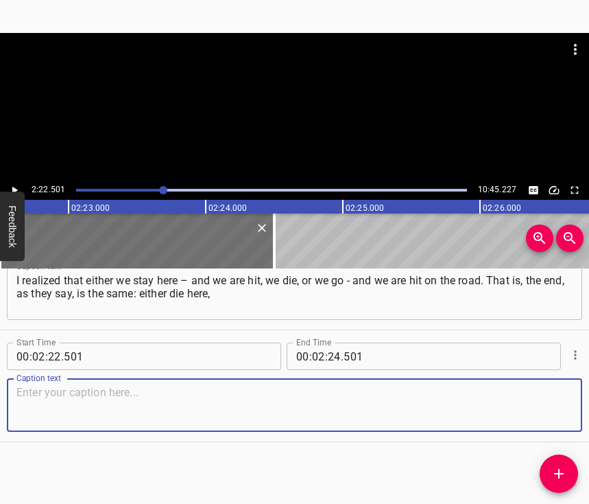
paste textarea "or try to [get out] and die somewhere, so that you [at least] have a chance to …"
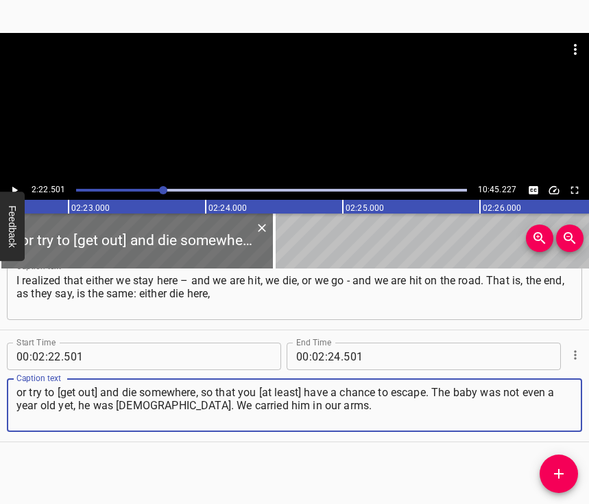
type textarea "or try to [get out] and die somewhere, so that you [at least] have a chance to …"
click at [19, 187] on icon "Play/Pause" at bounding box center [14, 190] width 12 height 12
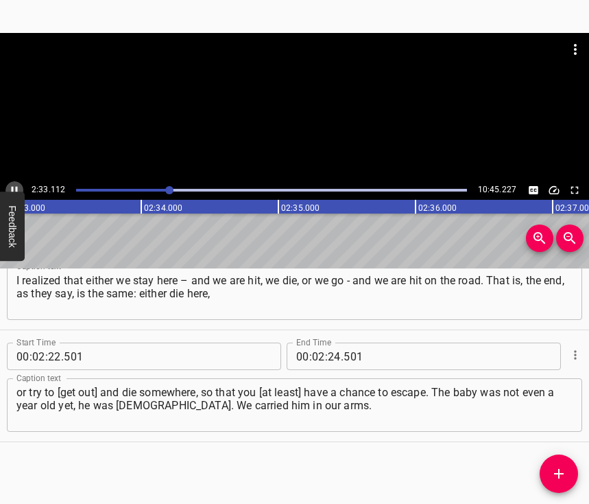
click at [12, 188] on icon "Play/Pause" at bounding box center [15, 191] width 6 height 8
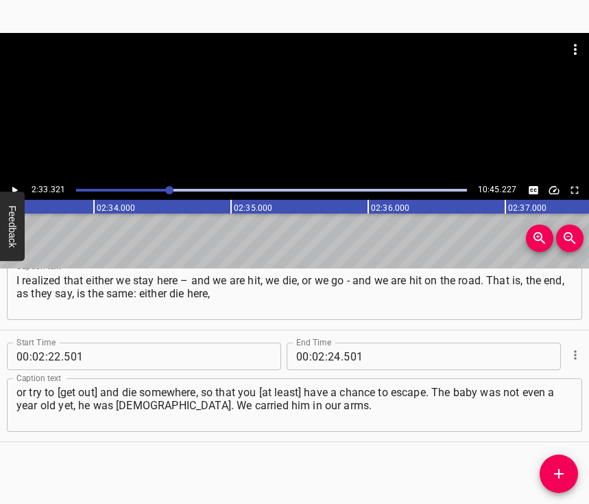
scroll to position [0, 21037]
click at [331, 344] on input "number" at bounding box center [334, 355] width 13 height 27
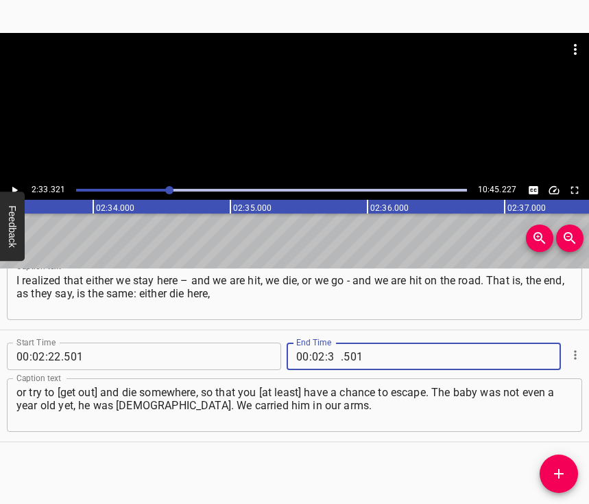
type input "33"
type input "321"
click at [569, 465] on button "Add Cue" at bounding box center [559, 473] width 38 height 38
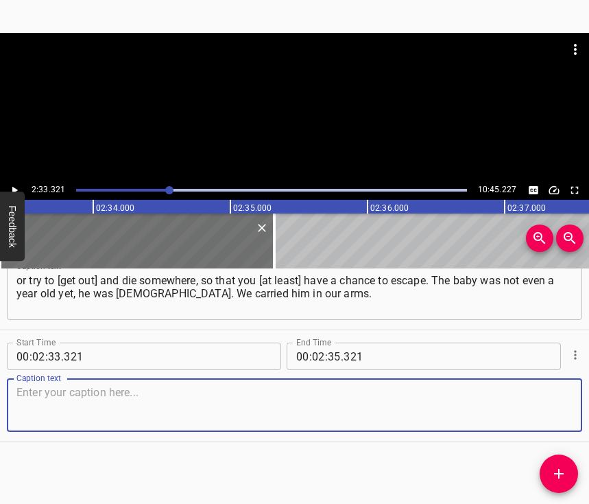
scroll to position [1311, 0]
click at [550, 414] on textarea at bounding box center [294, 405] width 556 height 39
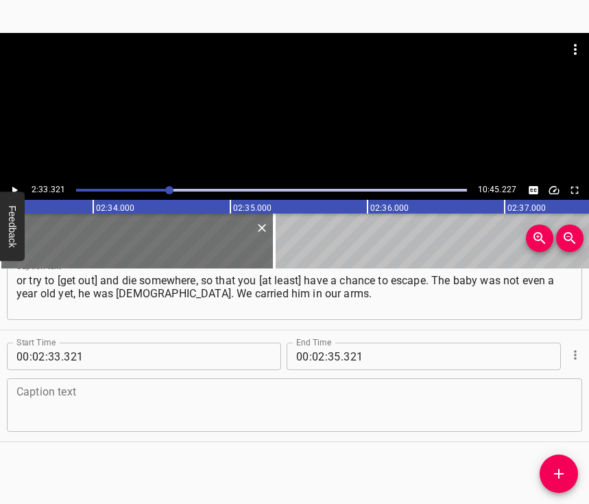
click at [119, 418] on textarea at bounding box center [294, 405] width 556 height 39
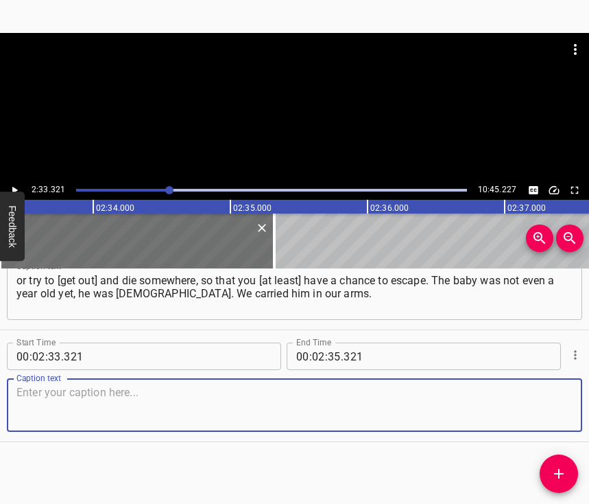
paste textarea "And what will you take with you – diapers, nappies? Everything was for him. The…"
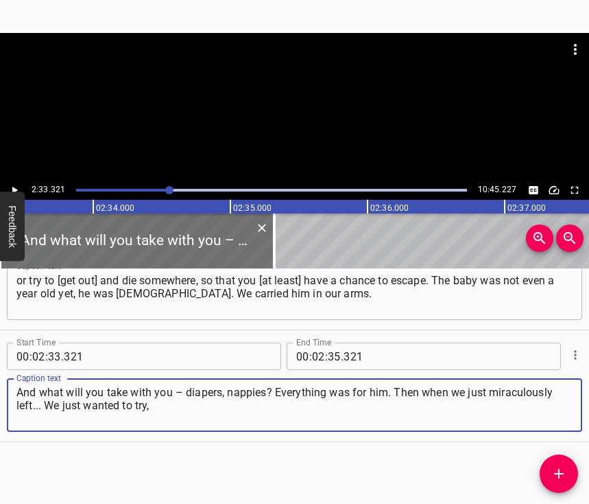
type textarea "And what will you take with you – diapers, nappies? Everything was for him. The…"
